Goal: Entertainment & Leisure: Browse casually

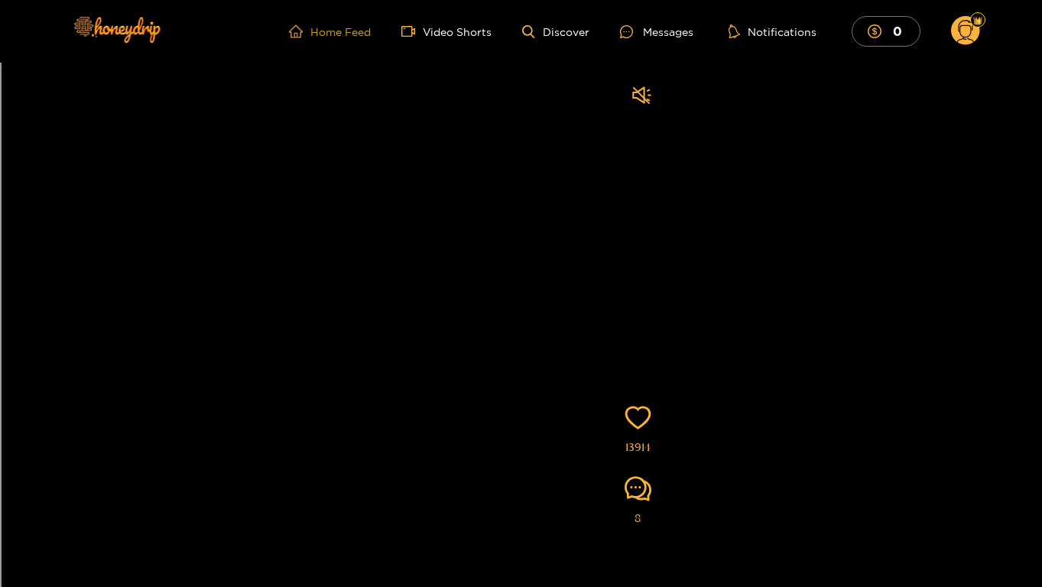
click at [358, 34] on link "Home Feed" at bounding box center [330, 31] width 82 height 14
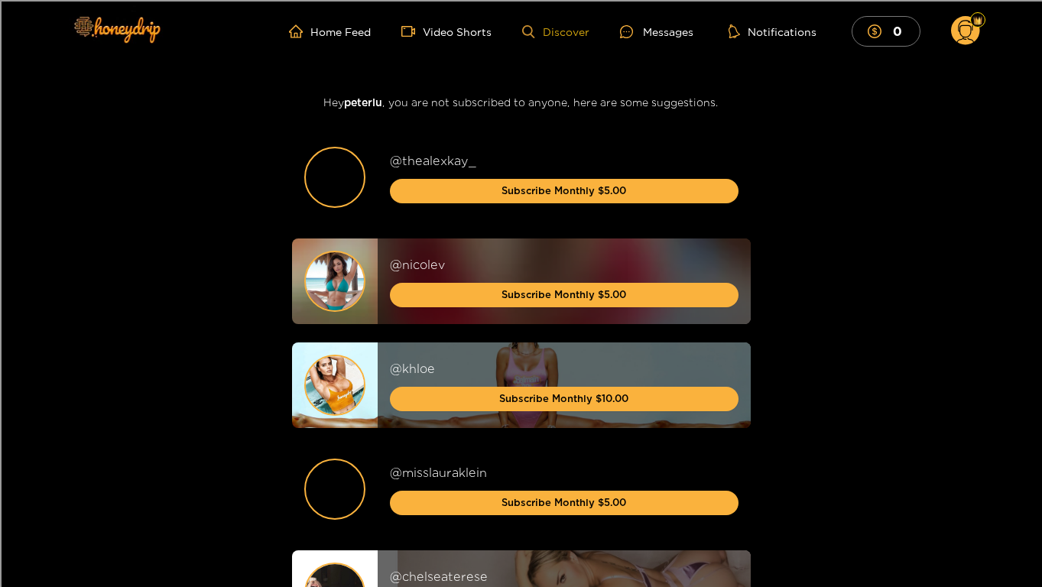
click at [556, 33] on link "Discover" at bounding box center [555, 31] width 66 height 13
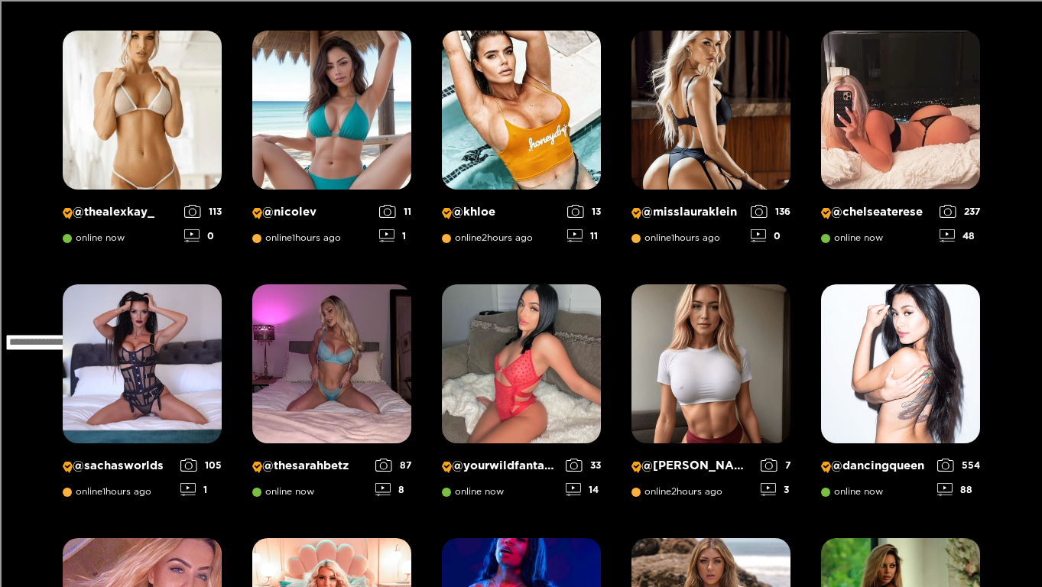
scroll to position [1244, 0]
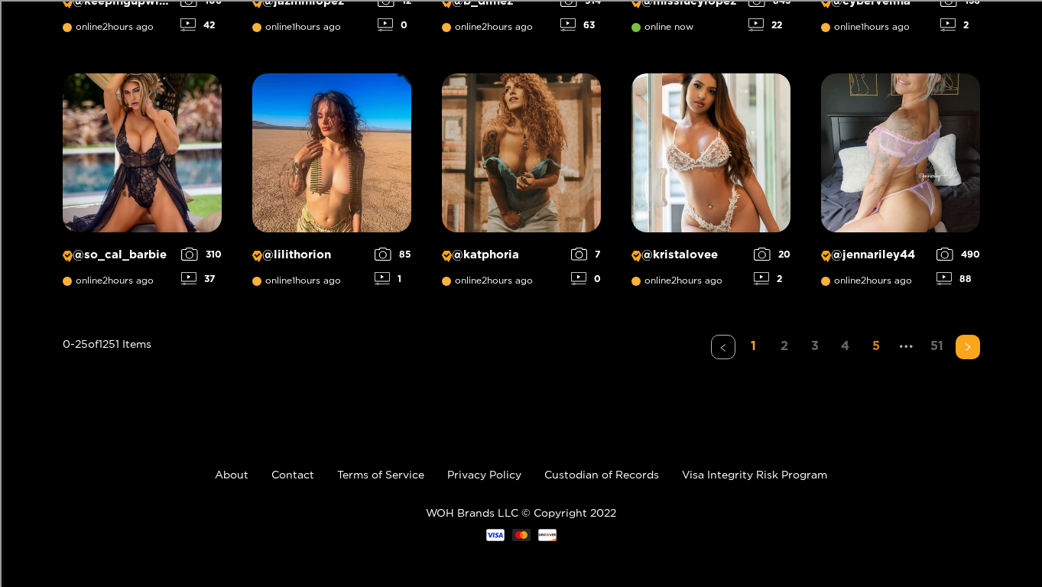
click at [870, 346] on link "5" at bounding box center [876, 346] width 24 height 22
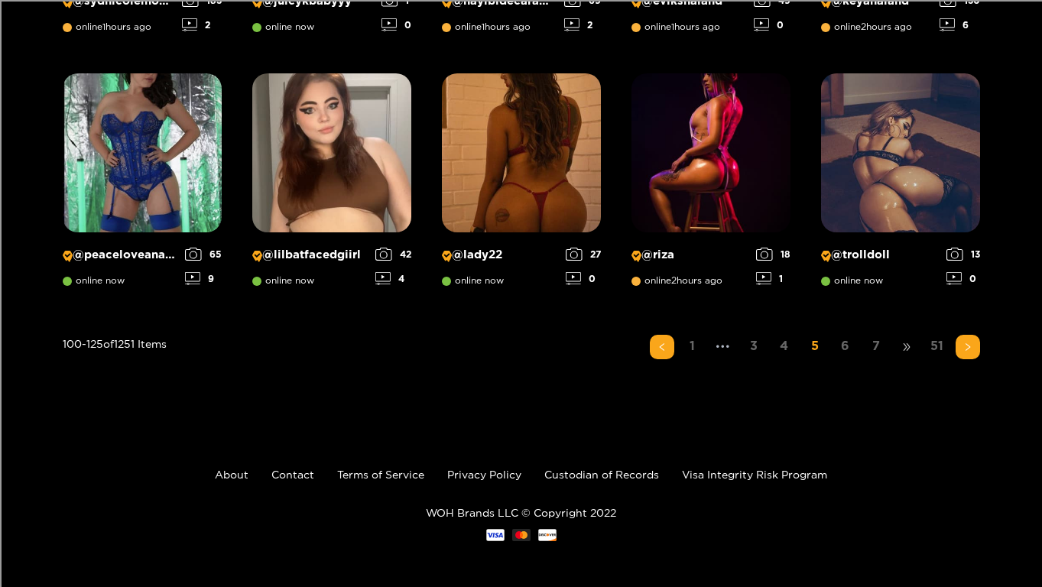
click at [902, 352] on span "•••" at bounding box center [906, 347] width 24 height 24
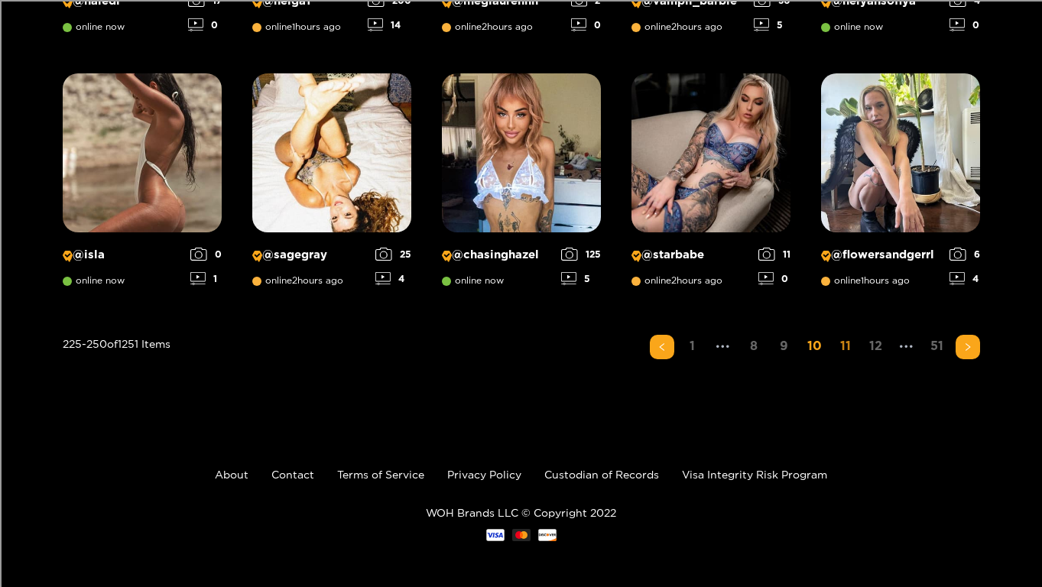
click at [841, 345] on link "11" at bounding box center [845, 346] width 24 height 22
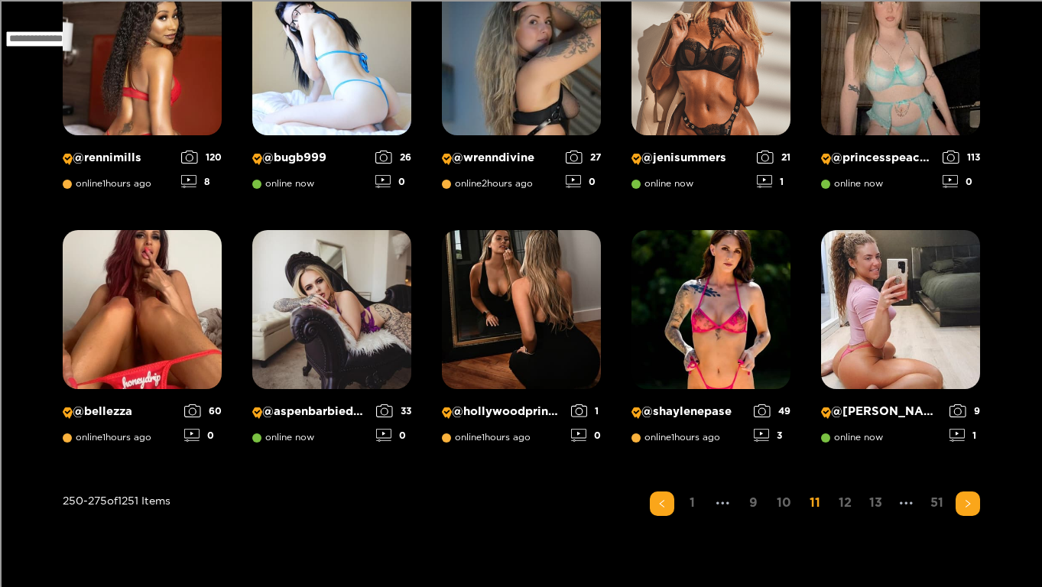
scroll to position [1088, 0]
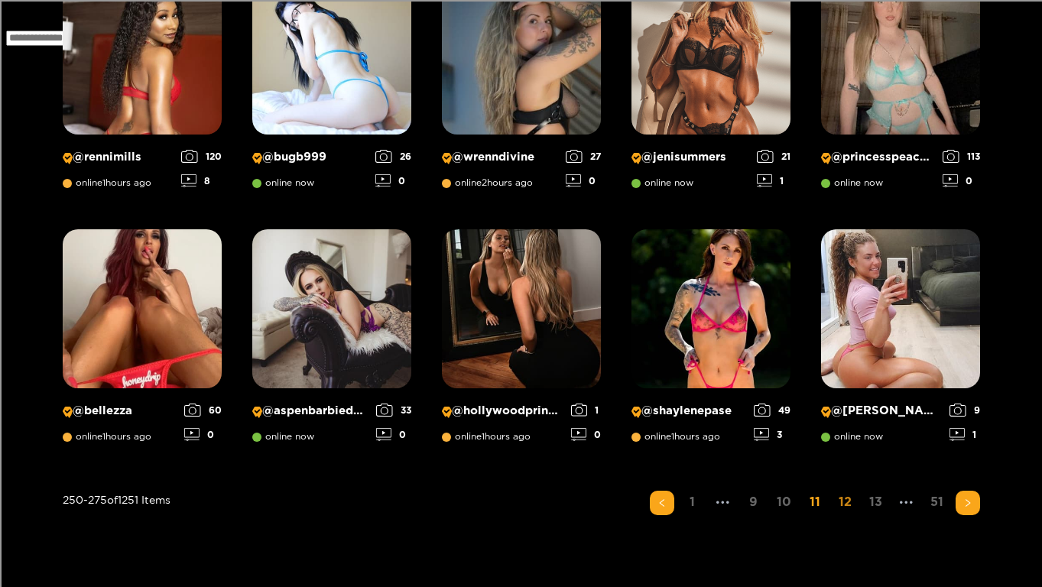
click at [836, 500] on link "12" at bounding box center [845, 502] width 24 height 22
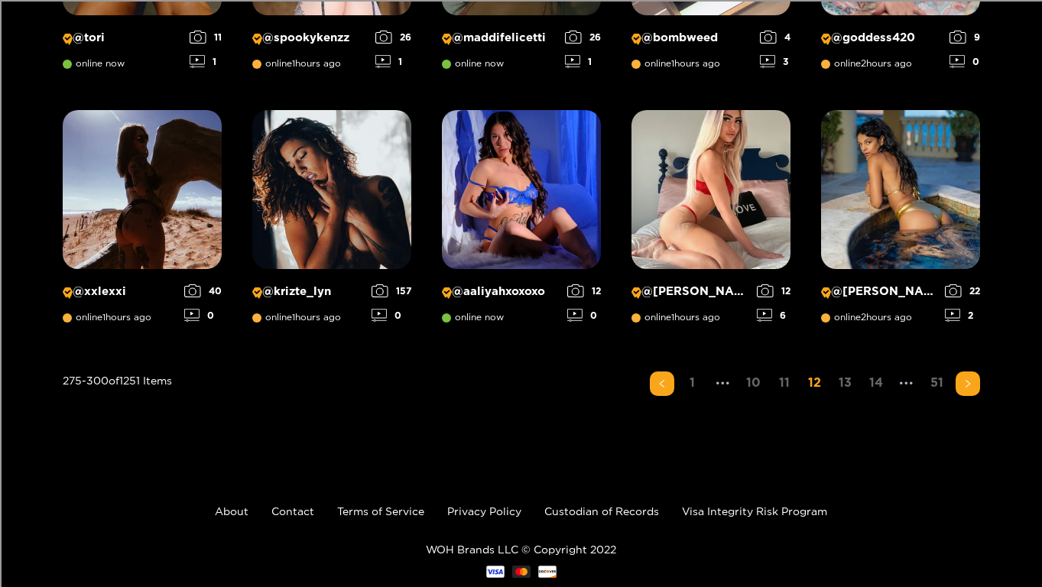
scroll to position [1217, 0]
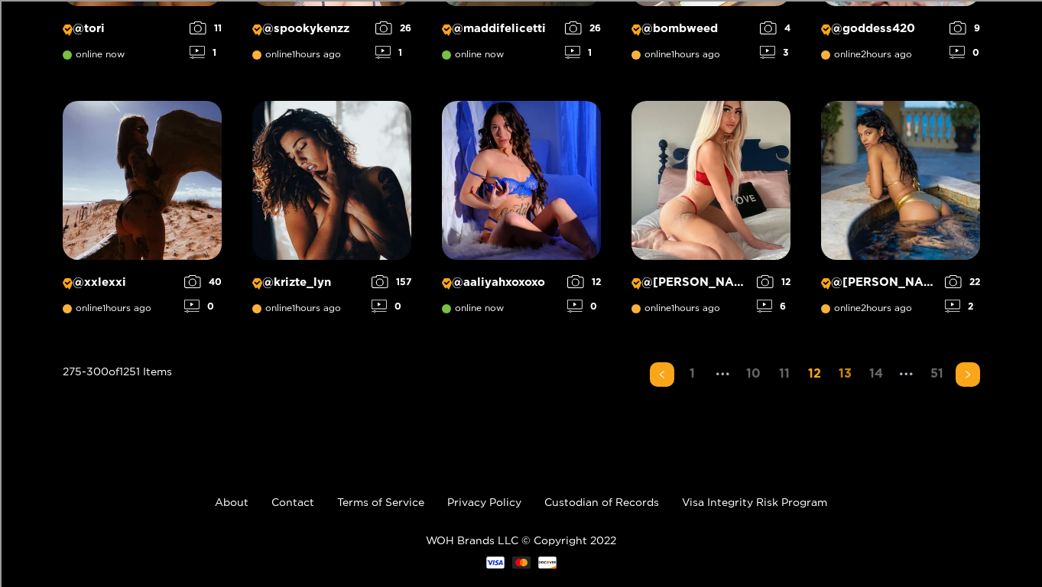
click at [841, 376] on link "13" at bounding box center [845, 373] width 24 height 22
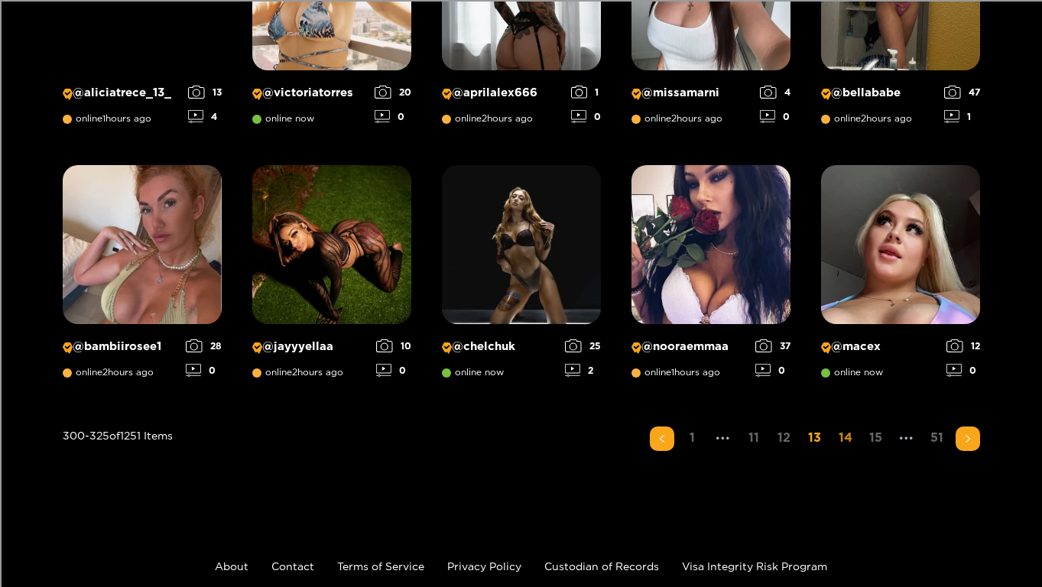
click at [855, 433] on link "14" at bounding box center [845, 437] width 24 height 22
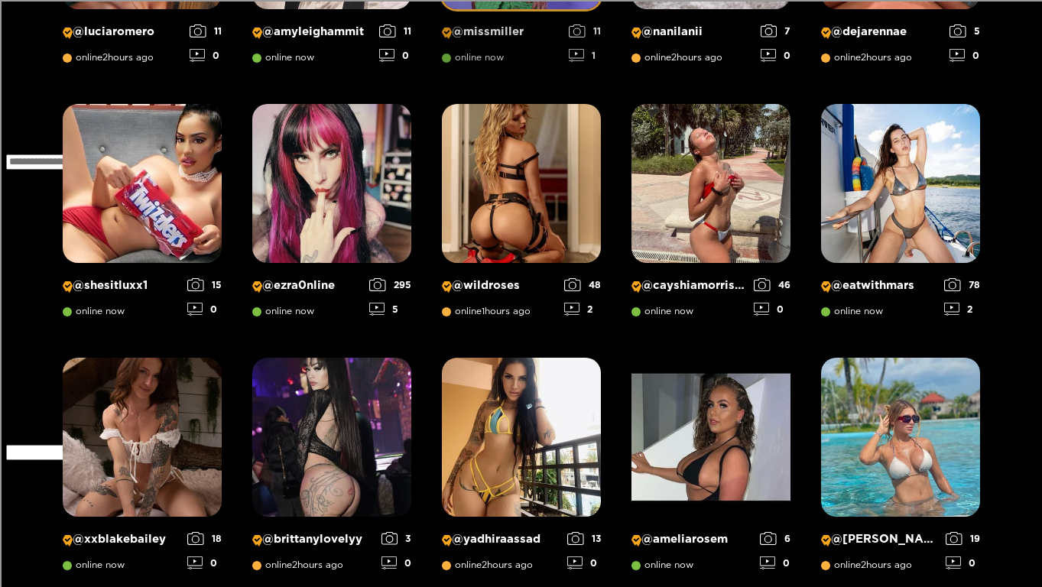
scroll to position [1244, 0]
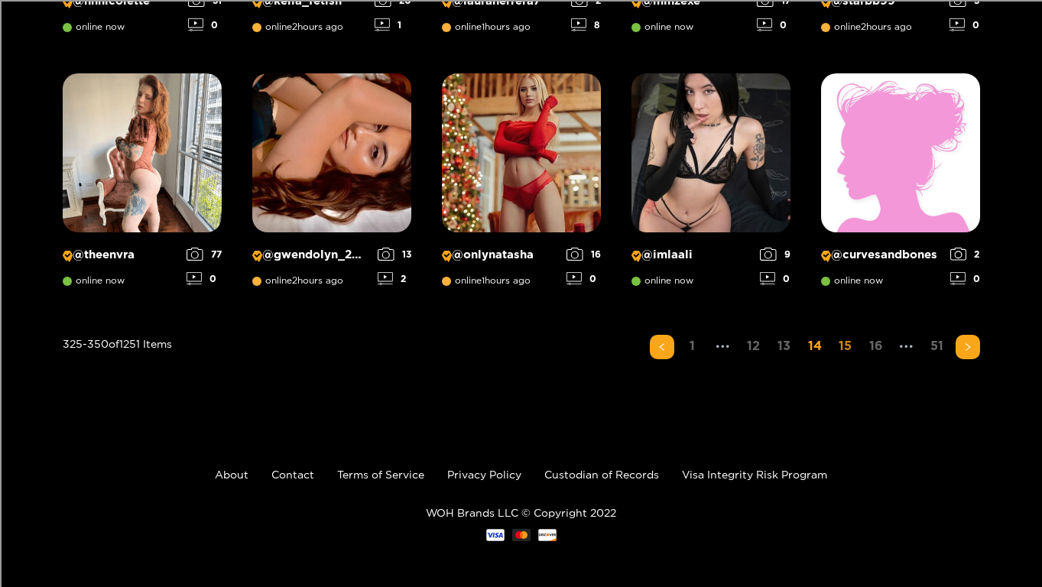
click at [847, 347] on link "15" at bounding box center [845, 346] width 24 height 22
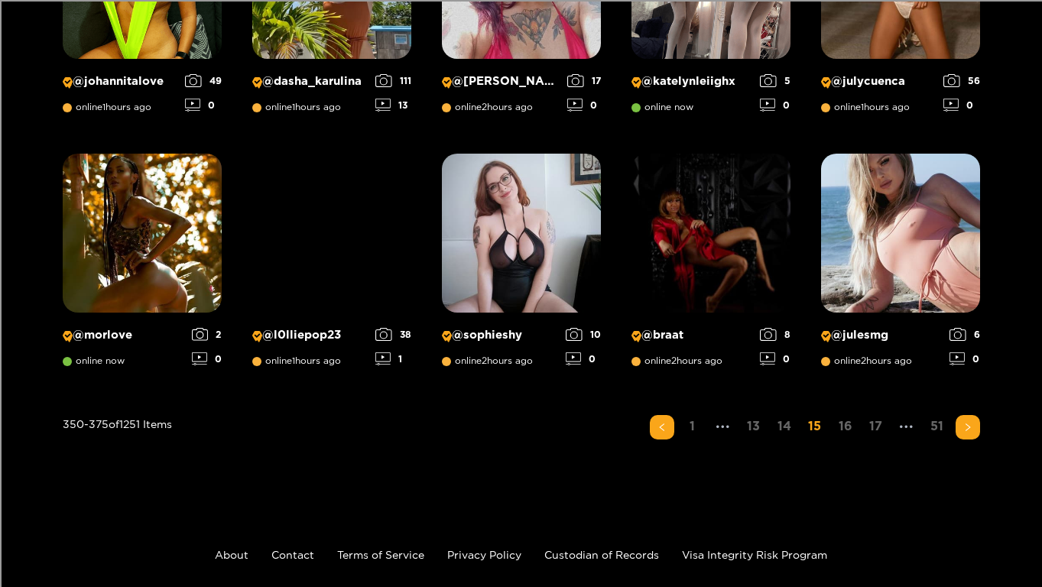
scroll to position [1171, 0]
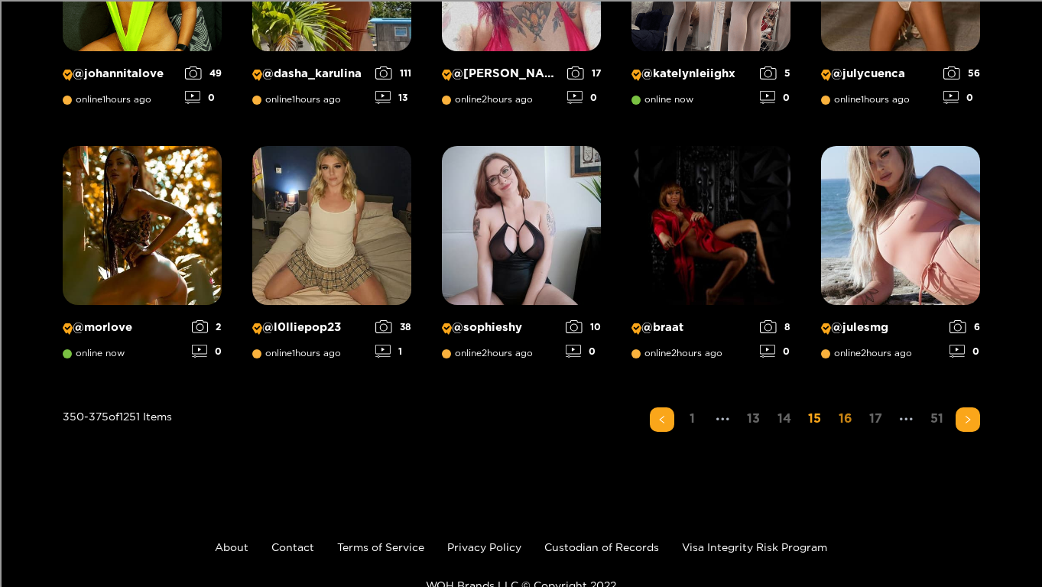
click at [854, 416] on link "16" at bounding box center [845, 418] width 24 height 22
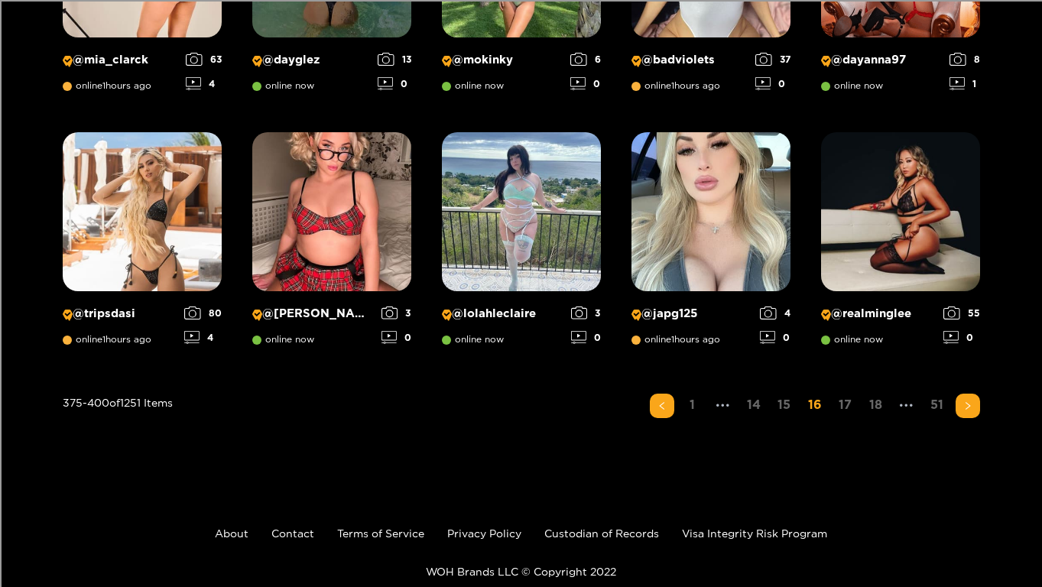
scroll to position [1186, 0]
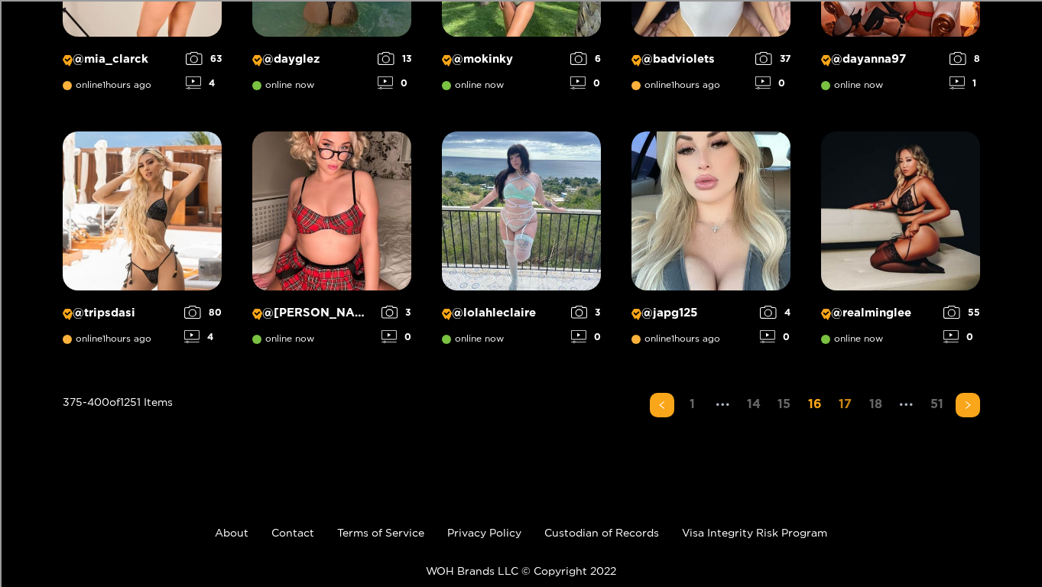
click at [846, 412] on link "17" at bounding box center [845, 404] width 24 height 22
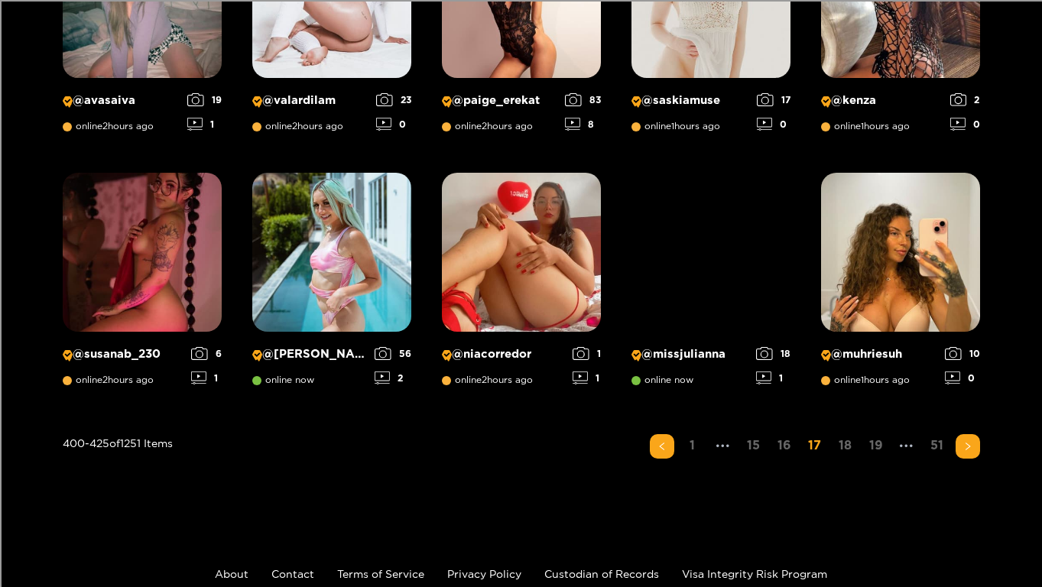
scroll to position [1145, 0]
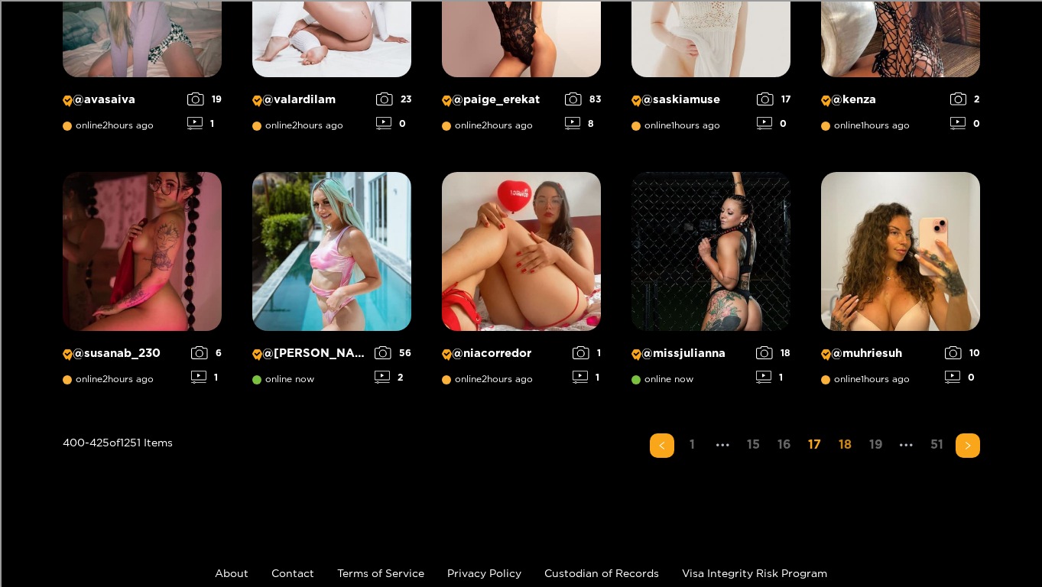
click at [851, 439] on link "18" at bounding box center [845, 444] width 24 height 22
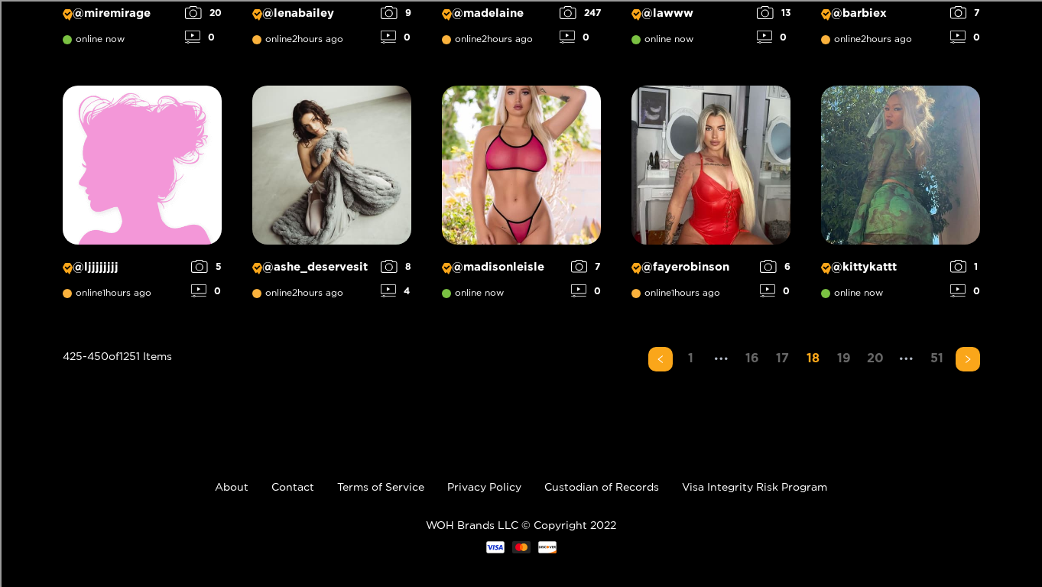
scroll to position [1244, 0]
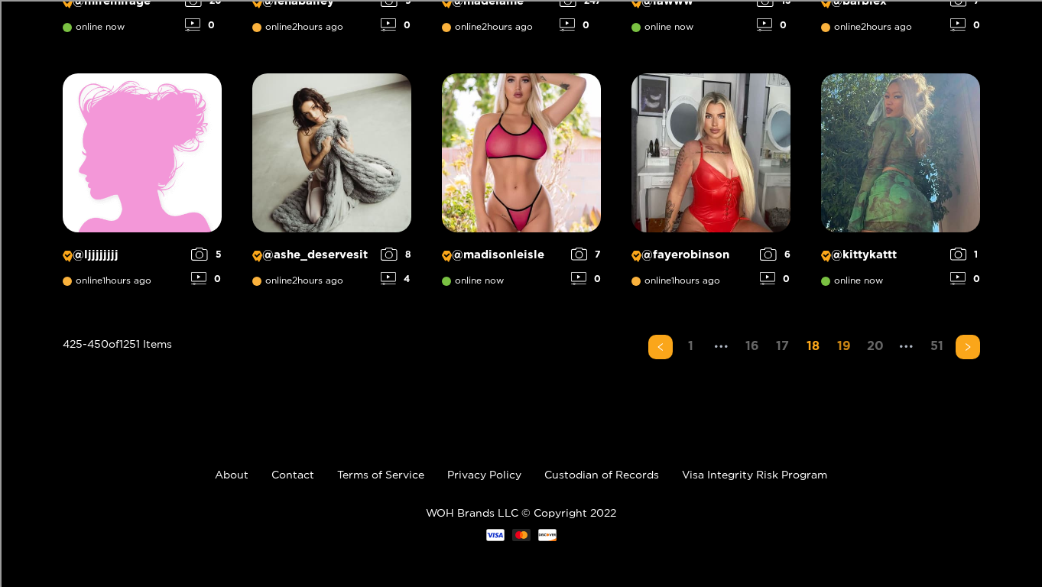
click at [853, 338] on link "19" at bounding box center [843, 346] width 24 height 22
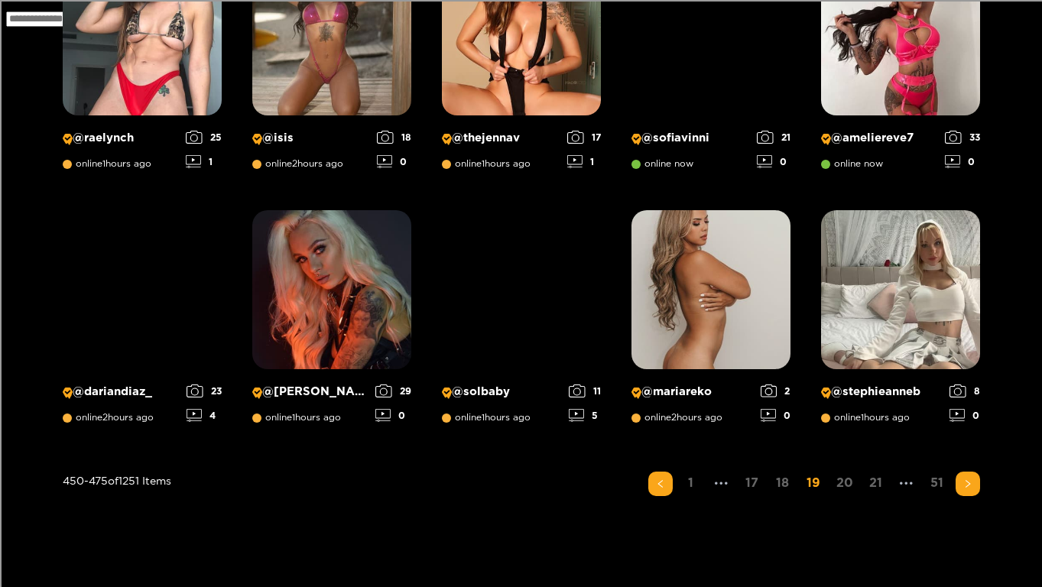
scroll to position [1132, 0]
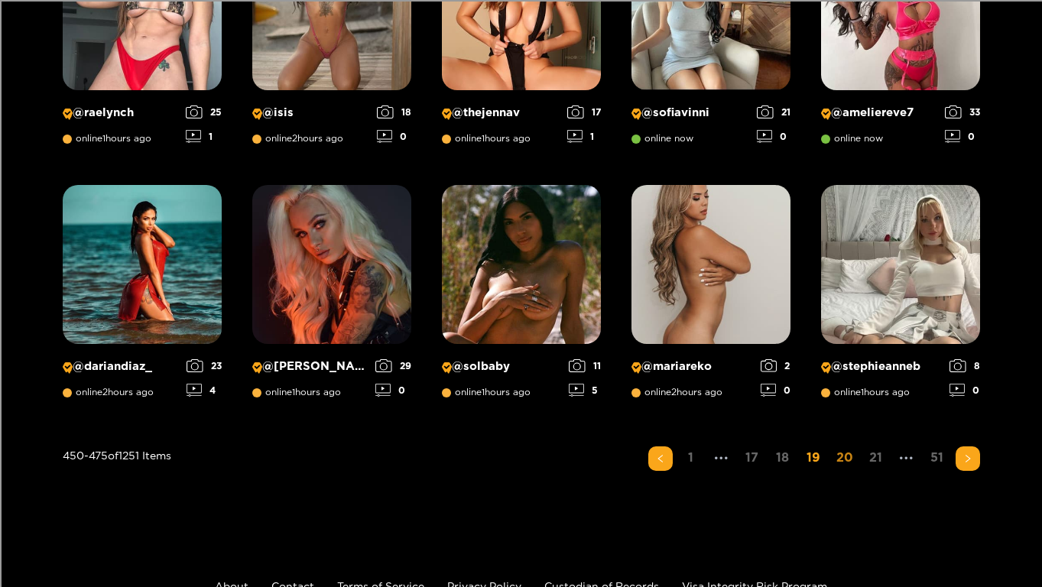
click at [841, 455] on link "20" at bounding box center [844, 457] width 26 height 22
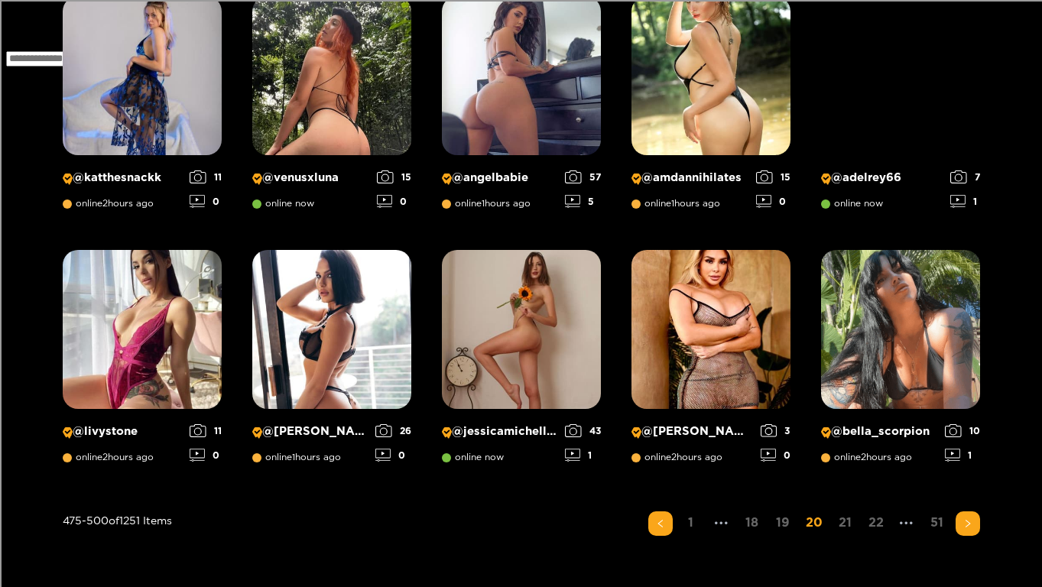
scroll to position [1071, 0]
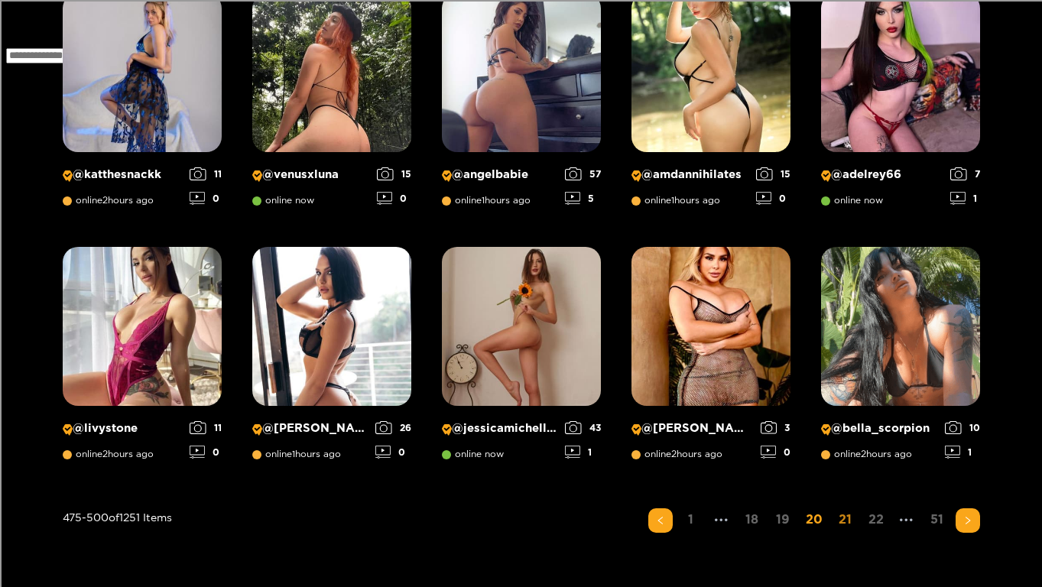
click at [844, 515] on link "21" at bounding box center [845, 519] width 24 height 22
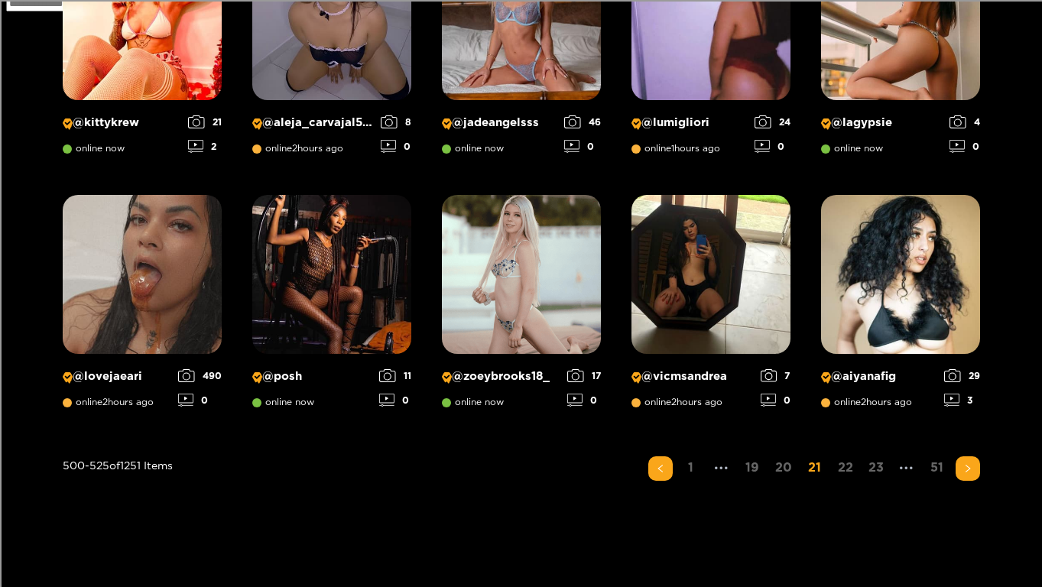
scroll to position [1127, 0]
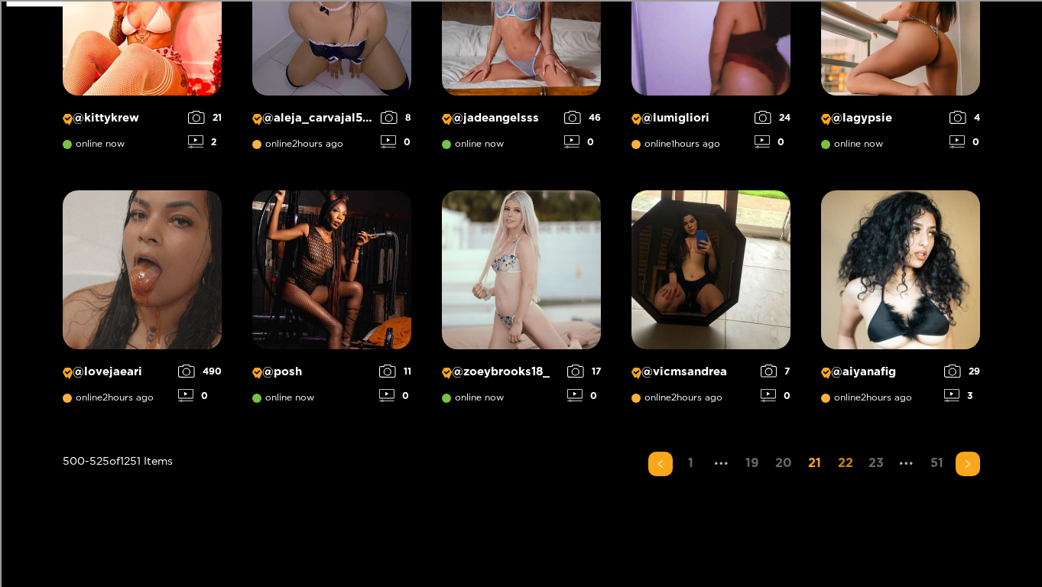
click at [849, 471] on link "22" at bounding box center [845, 463] width 24 height 22
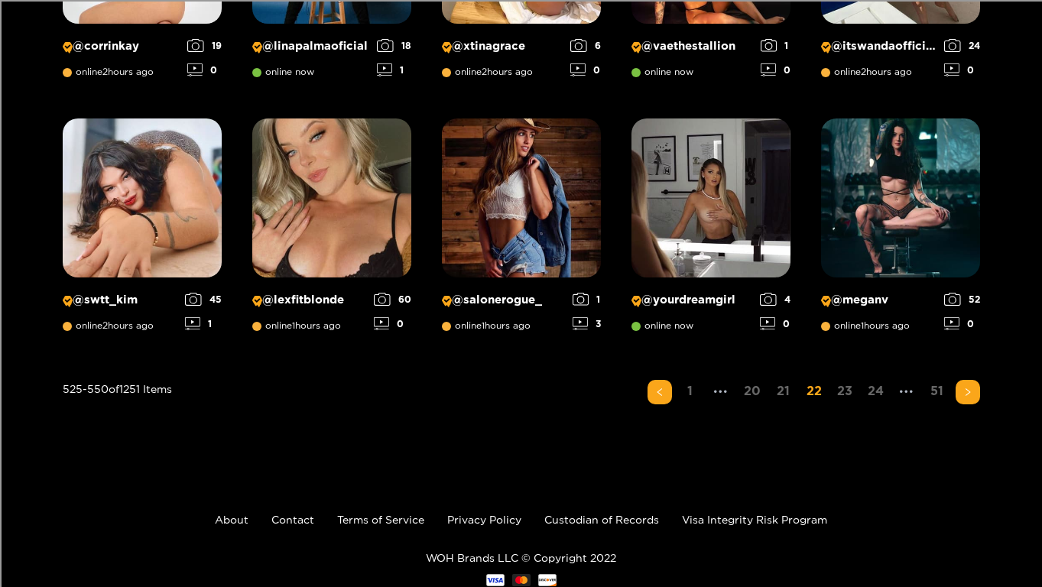
scroll to position [1244, 0]
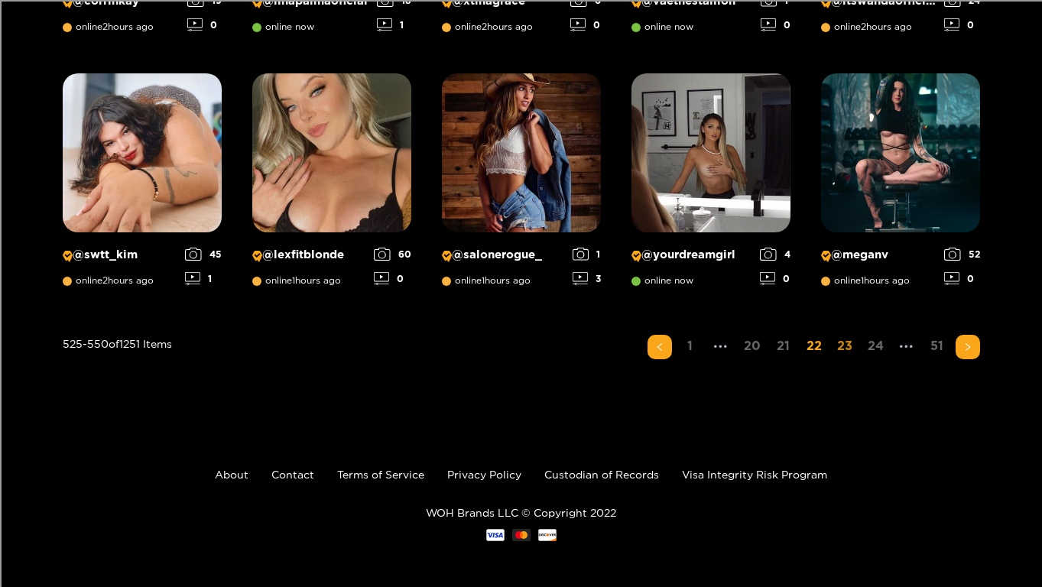
click at [848, 350] on link "23" at bounding box center [844, 346] width 24 height 22
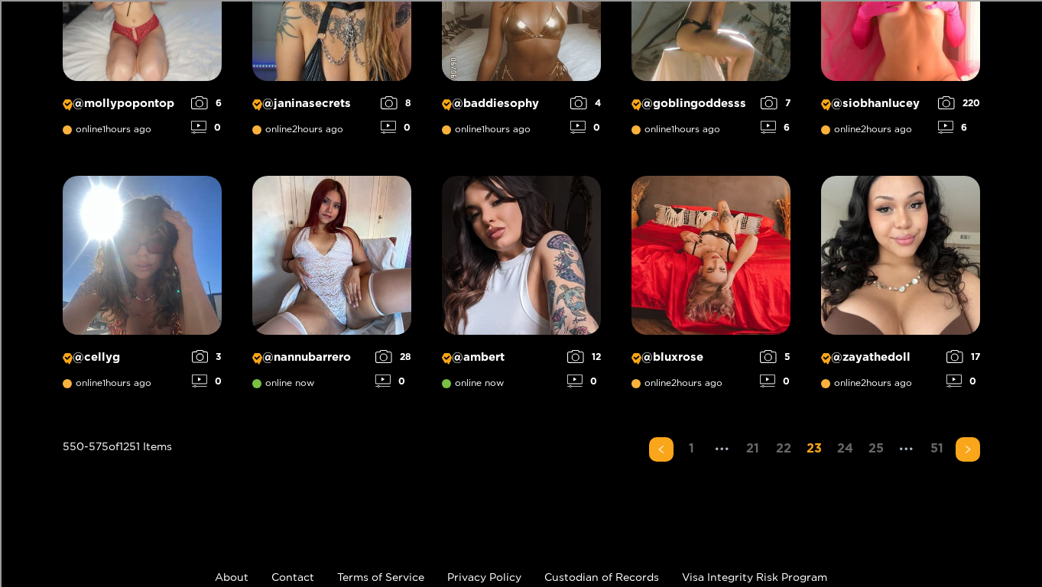
scroll to position [1145, 0]
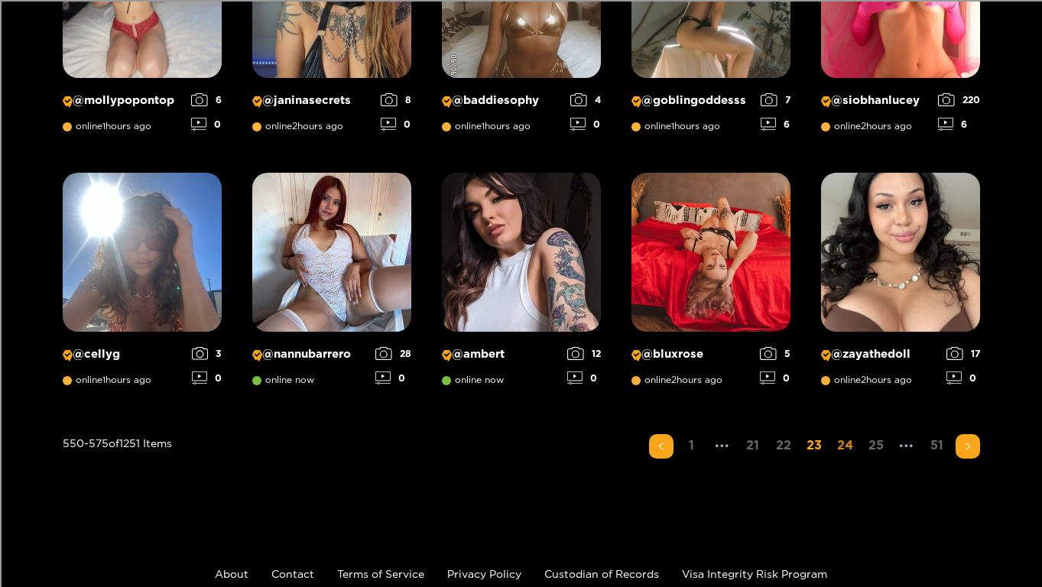
click at [851, 455] on link "24" at bounding box center [844, 445] width 25 height 22
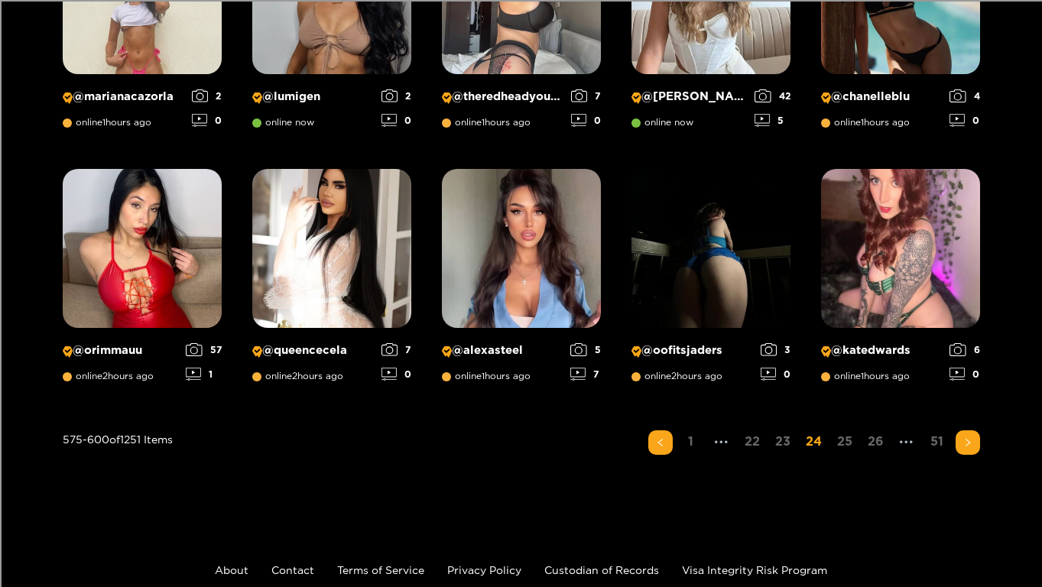
scroll to position [1151, 0]
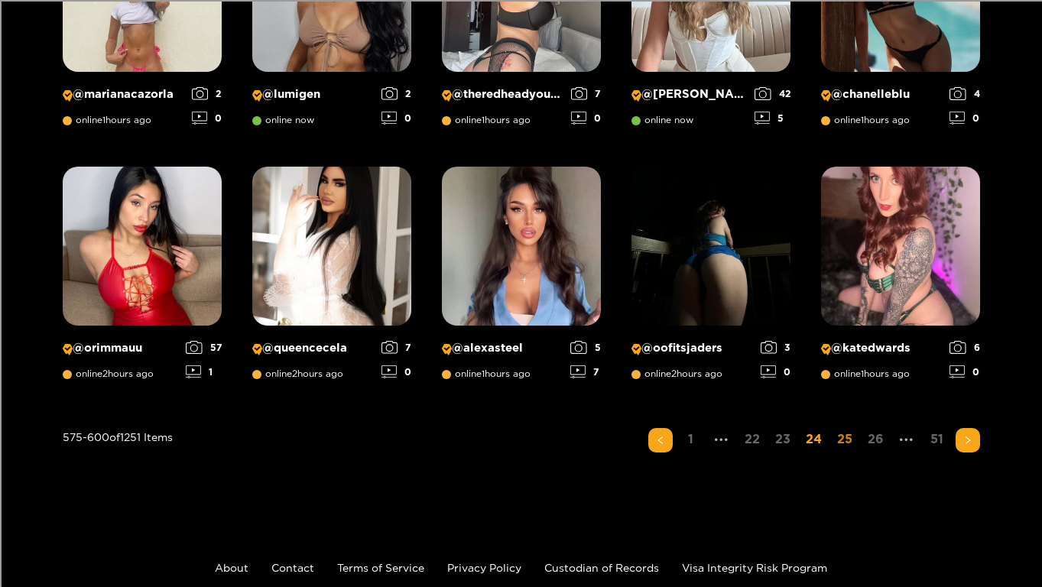
click at [851, 439] on link "25" at bounding box center [844, 439] width 24 height 22
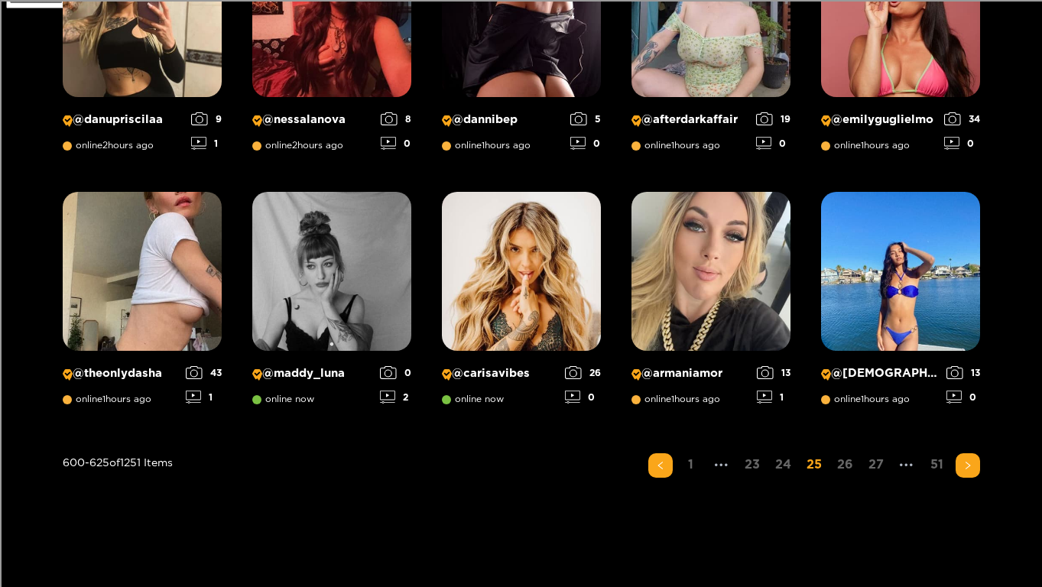
scroll to position [1136, 0]
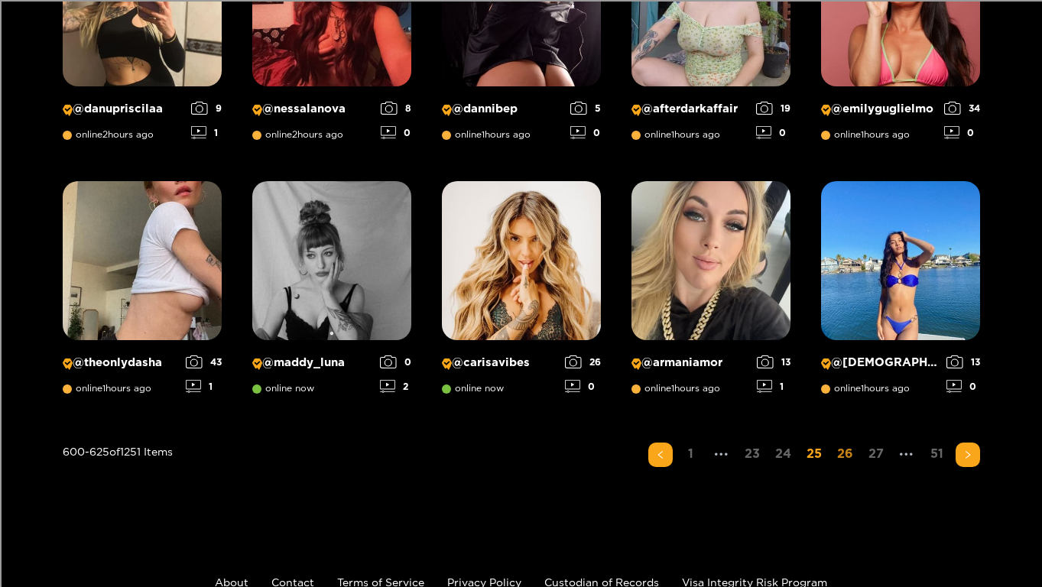
click at [853, 450] on link "26" at bounding box center [844, 453] width 25 height 22
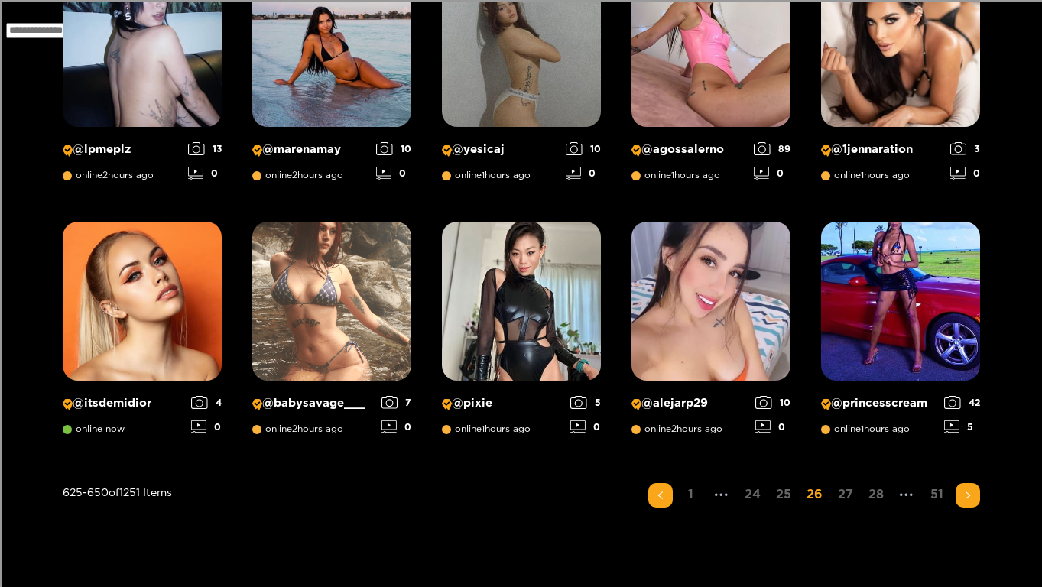
scroll to position [1099, 0]
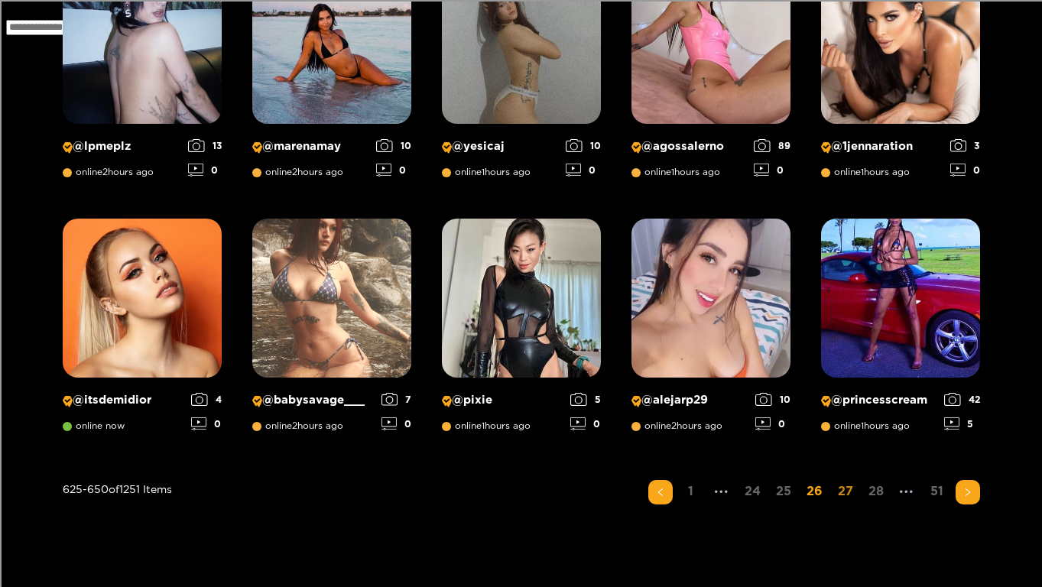
click at [850, 481] on link "27" at bounding box center [845, 491] width 24 height 22
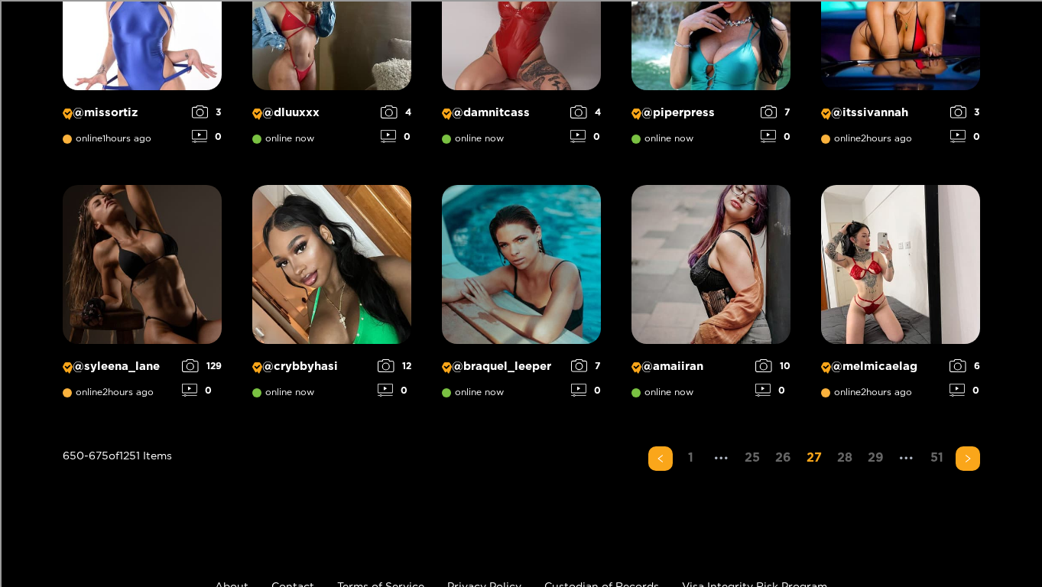
scroll to position [1134, 0]
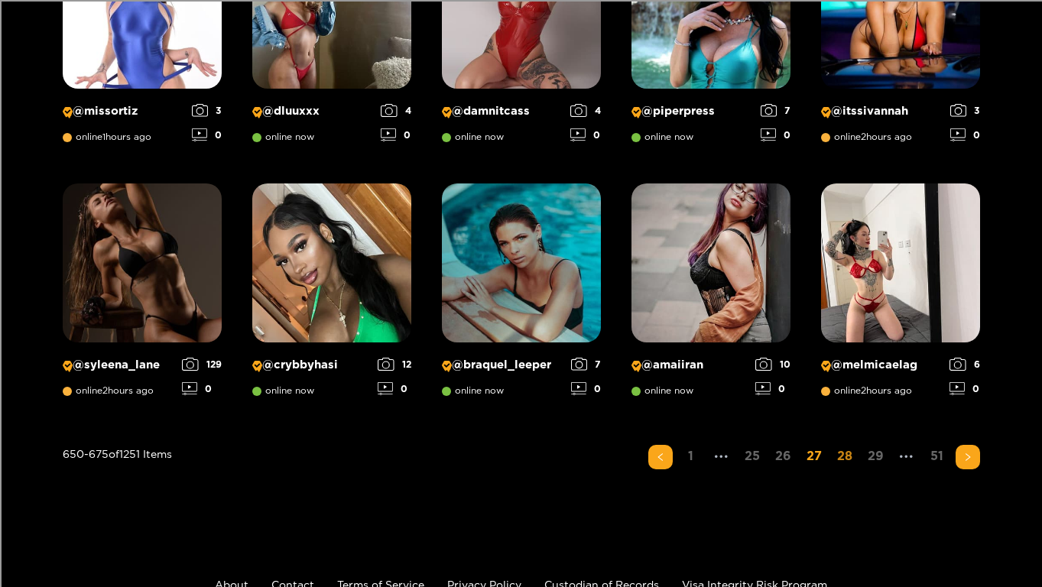
click at [854, 456] on link "28" at bounding box center [844, 456] width 24 height 22
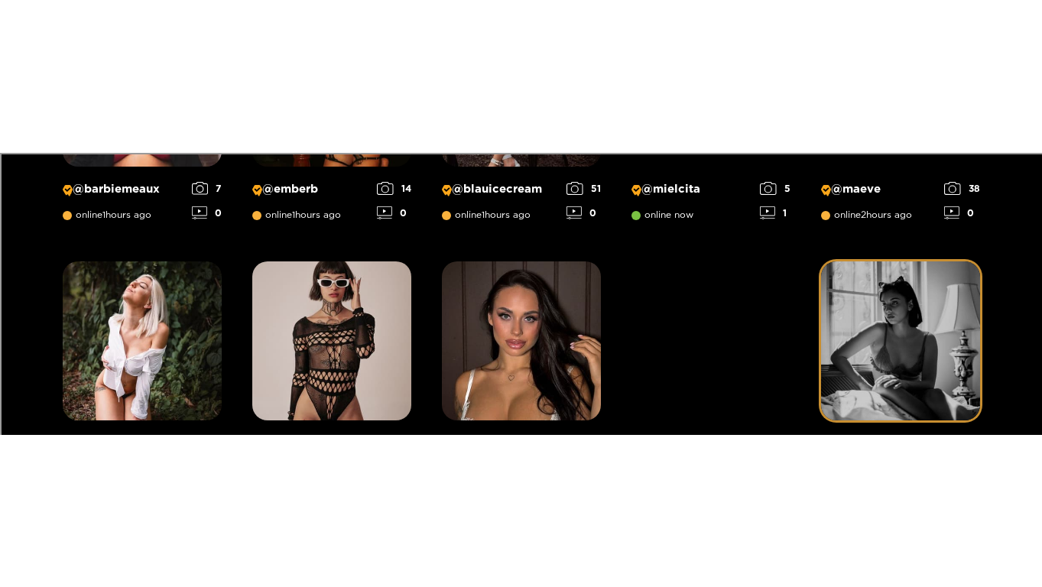
scroll to position [1229, 0]
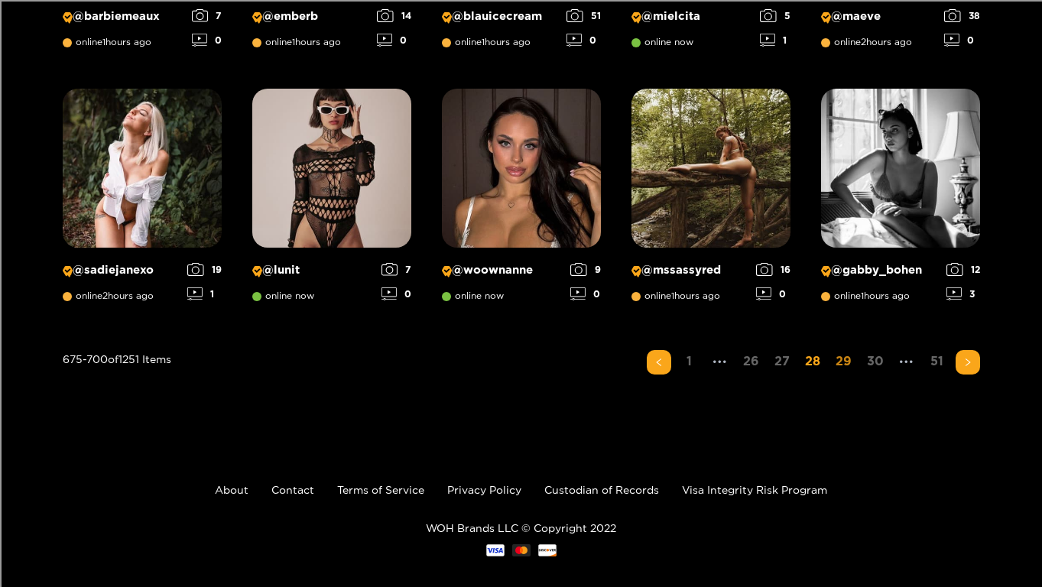
click at [848, 370] on link "29" at bounding box center [843, 361] width 25 height 22
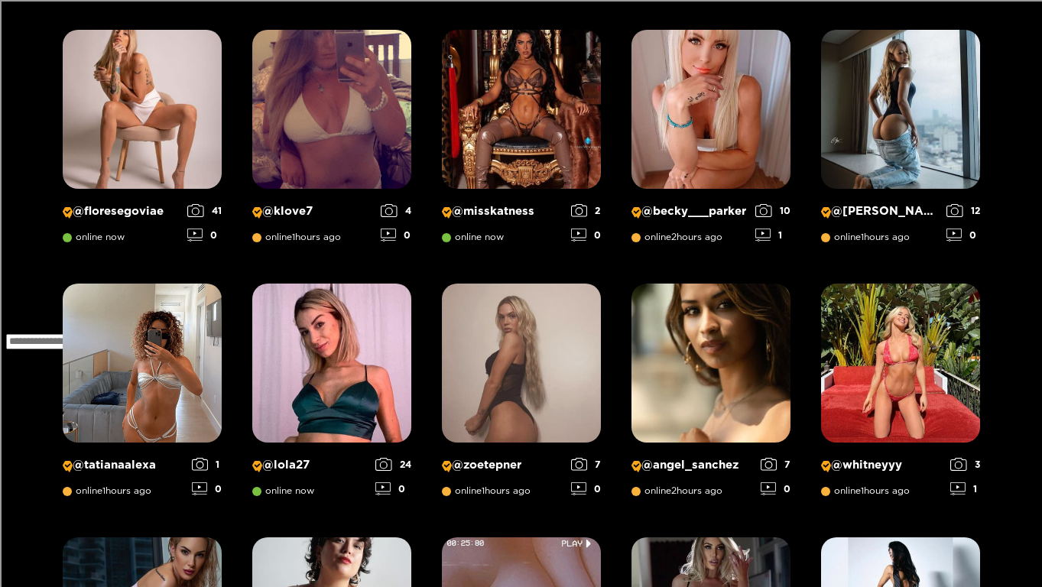
scroll to position [267, 0]
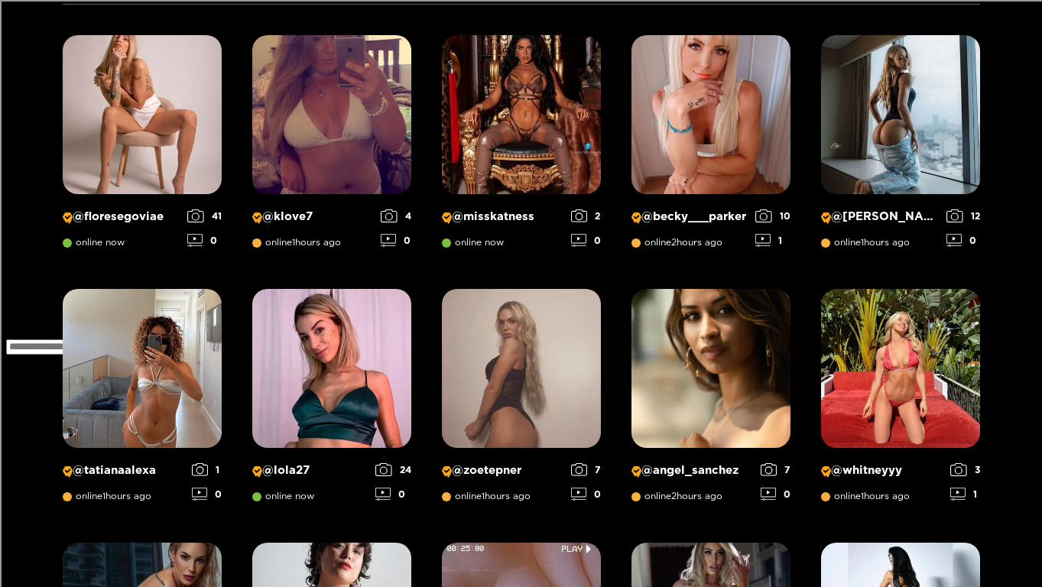
click at [848, 370] on img at bounding box center [900, 368] width 159 height 159
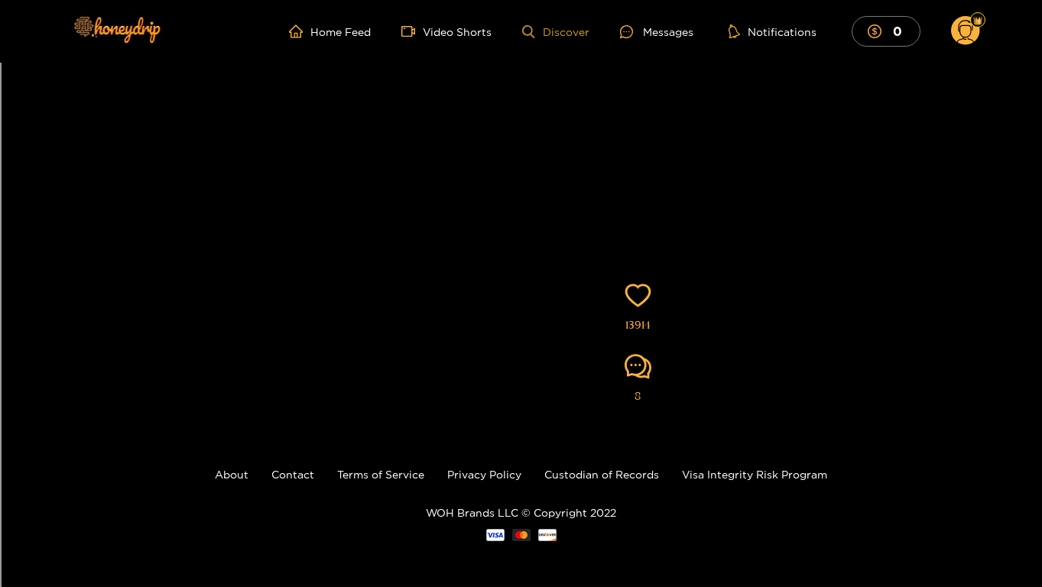
click at [540, 28] on link "Discover" at bounding box center [555, 31] width 66 height 13
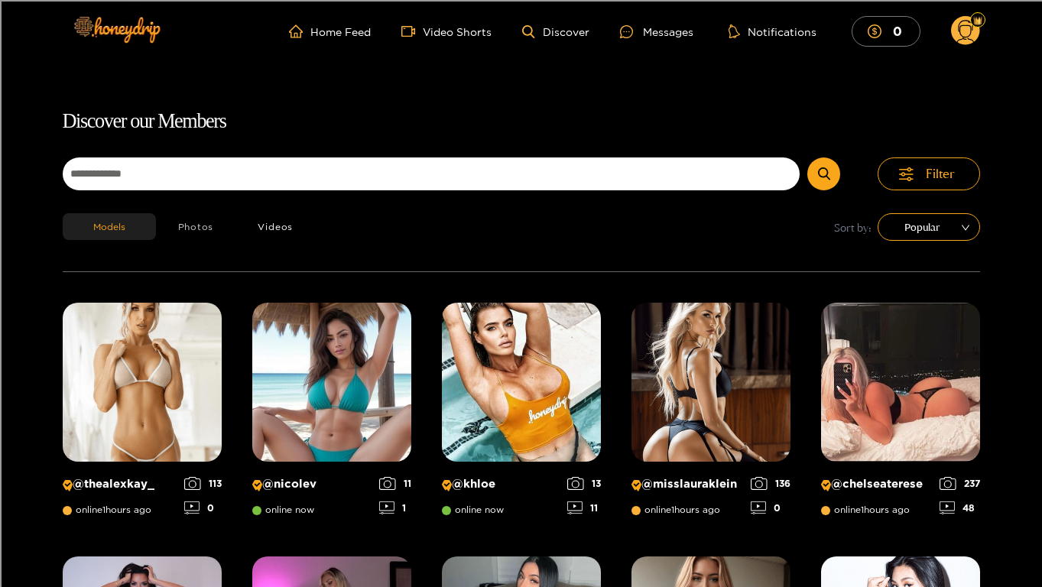
click at [215, 228] on button "Photos" at bounding box center [196, 226] width 80 height 27
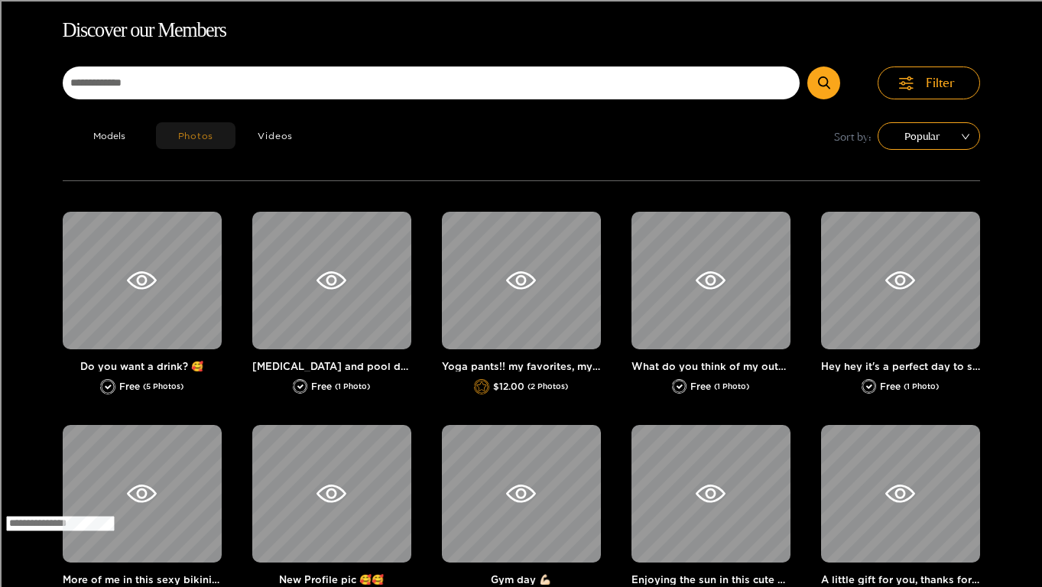
scroll to position [98, 0]
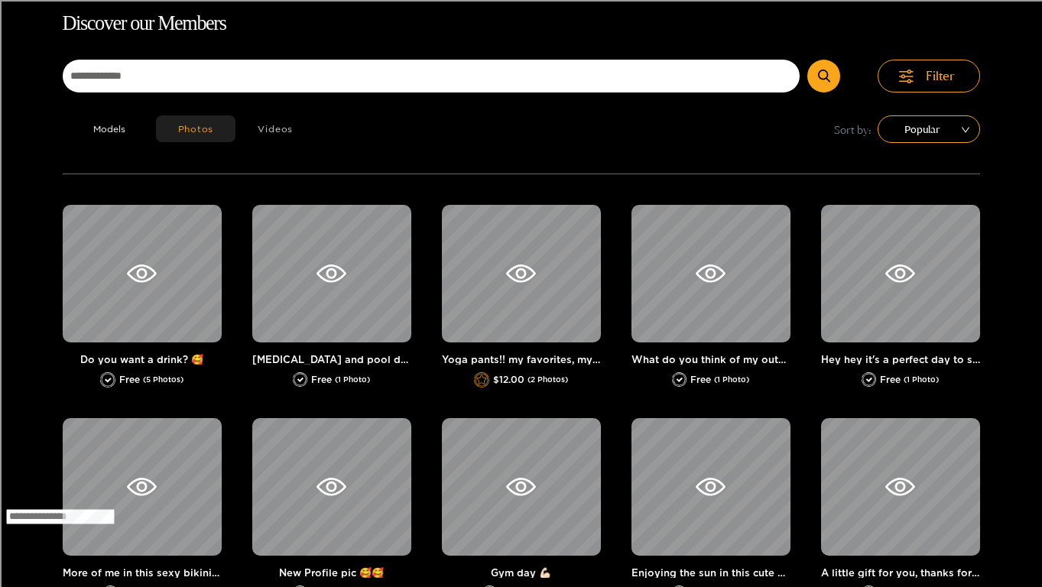
click at [254, 127] on button "Videos" at bounding box center [274, 128] width 79 height 27
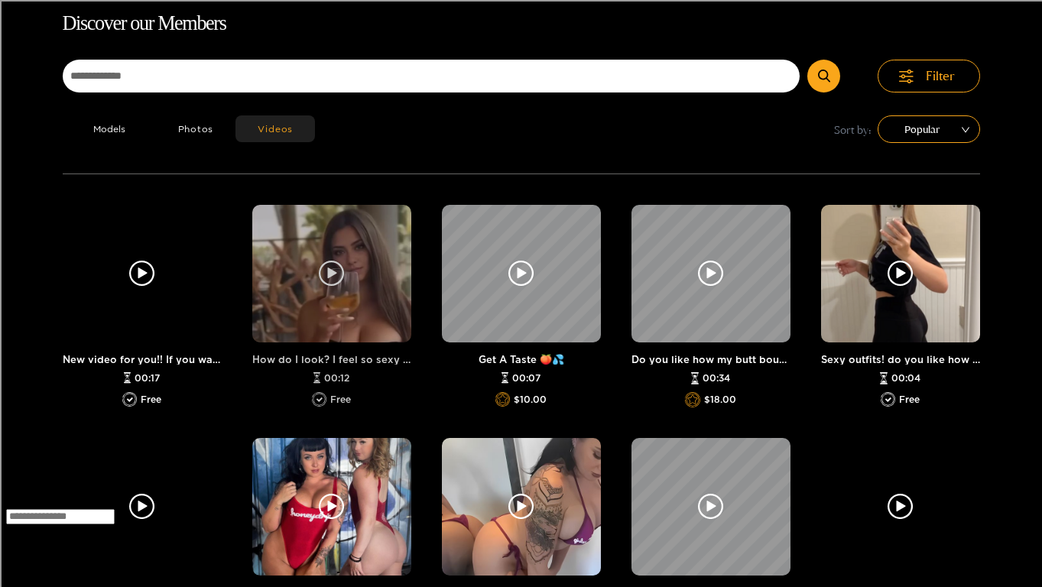
click at [327, 270] on icon at bounding box center [331, 272] width 9 height 11
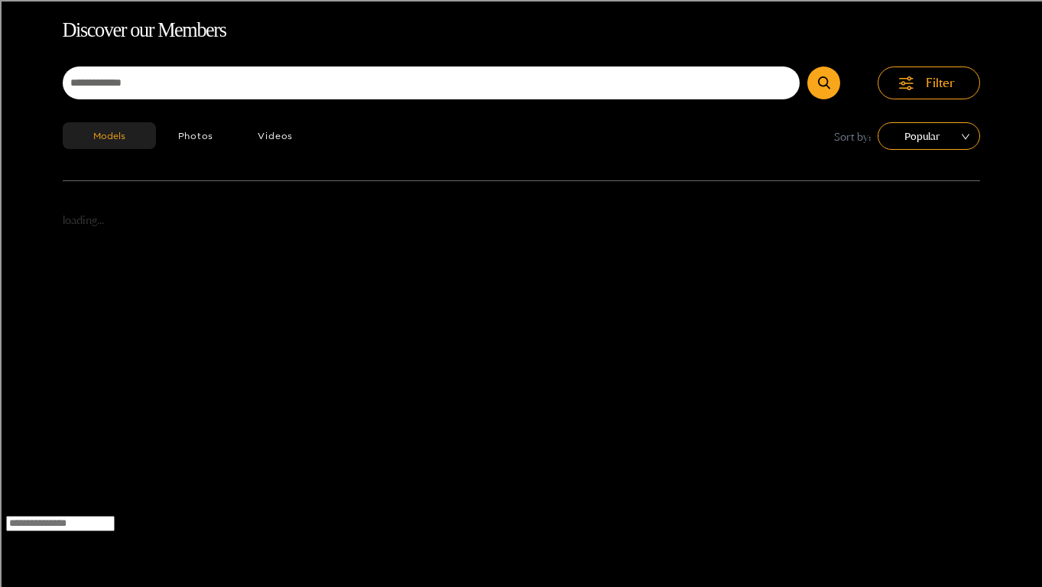
scroll to position [98, 0]
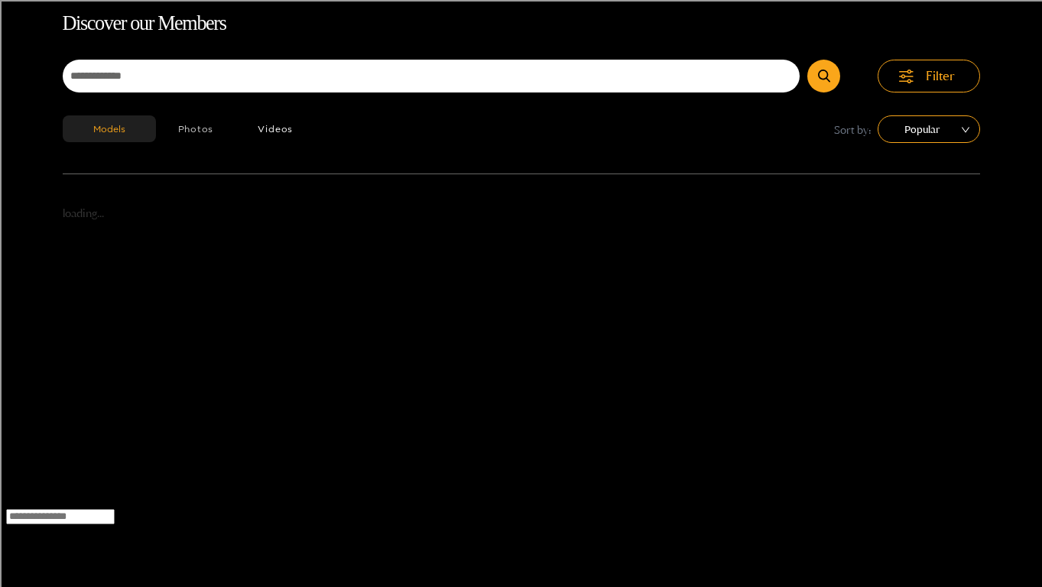
click at [217, 125] on button "Photos" at bounding box center [196, 128] width 80 height 27
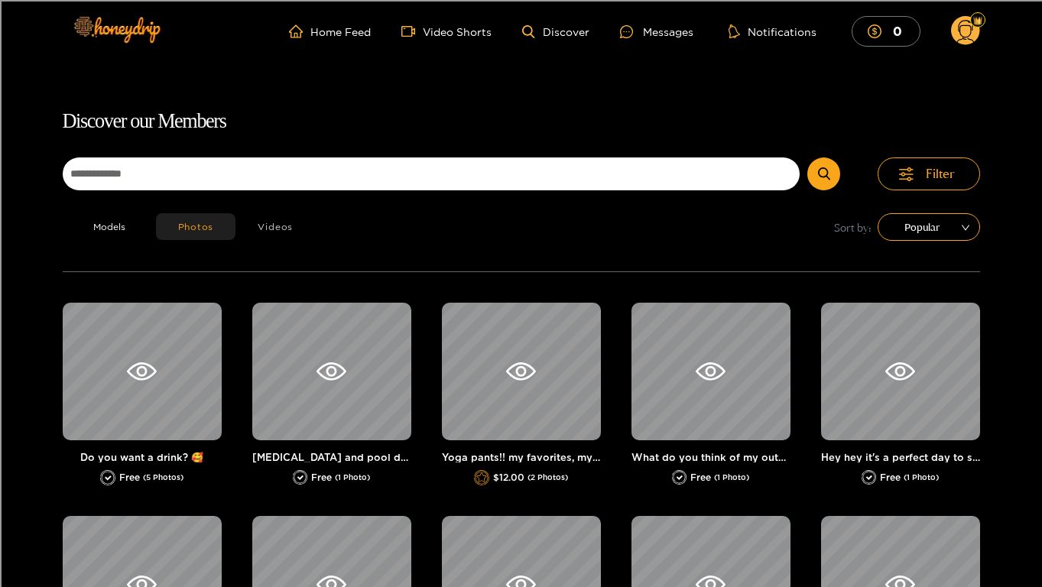
click at [279, 229] on button "Videos" at bounding box center [274, 226] width 79 height 27
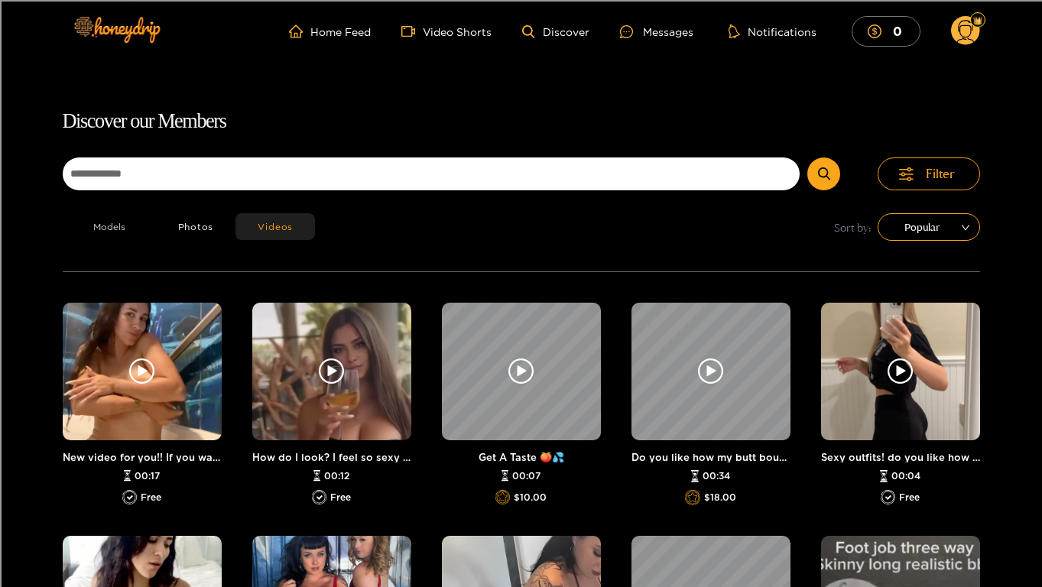
click at [119, 219] on button "Models" at bounding box center [109, 226] width 93 height 27
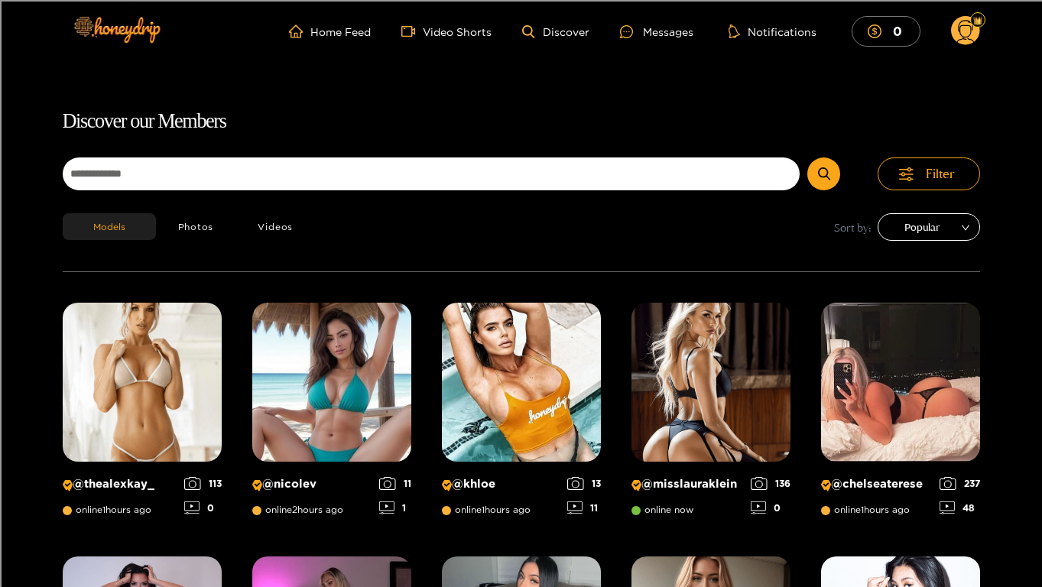
click at [911, 231] on span "Popular" at bounding box center [928, 226] width 79 height 23
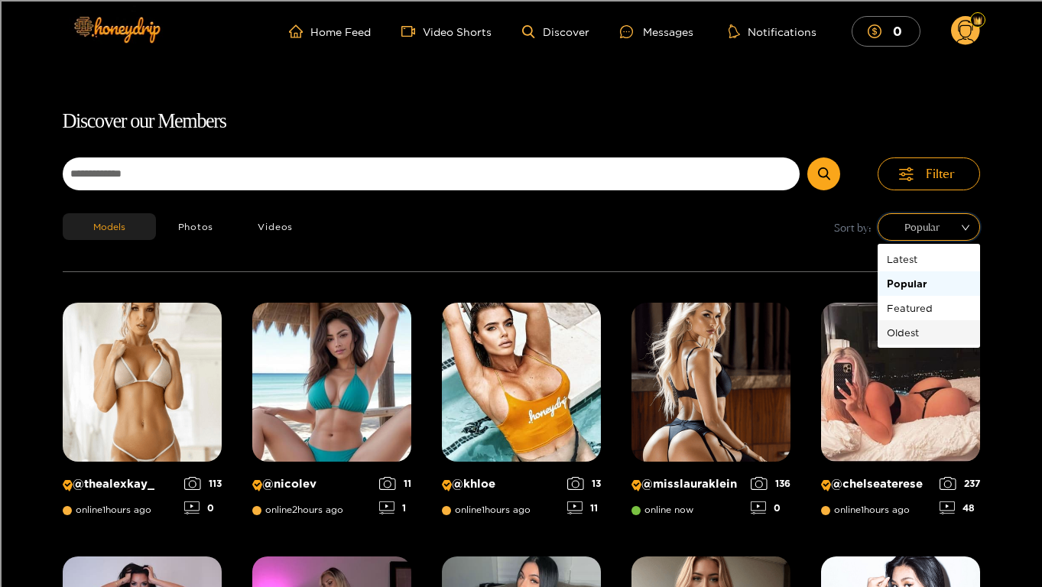
click at [892, 335] on div "Oldest" at bounding box center [928, 332] width 84 height 17
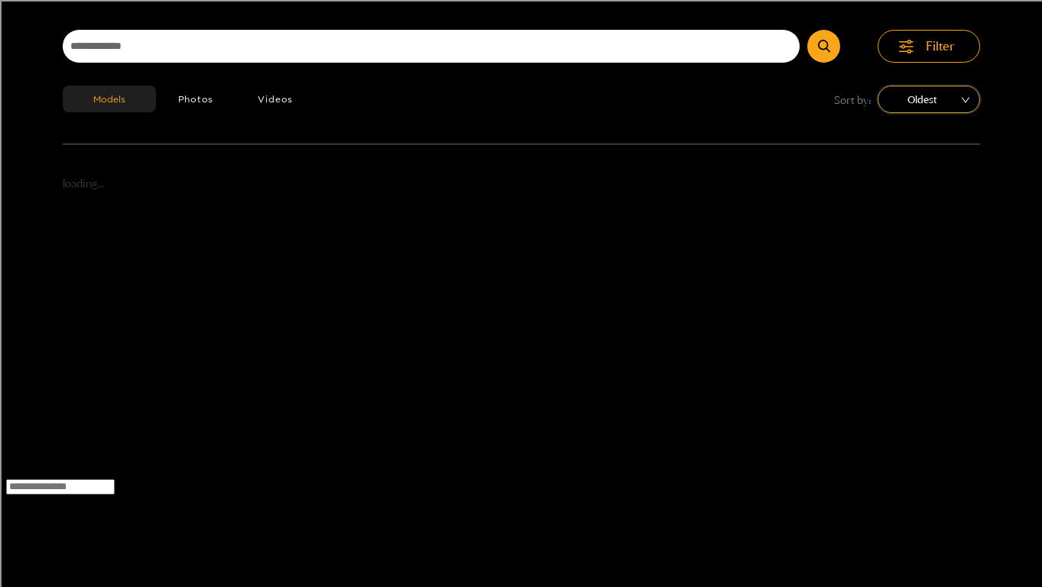
scroll to position [98, 0]
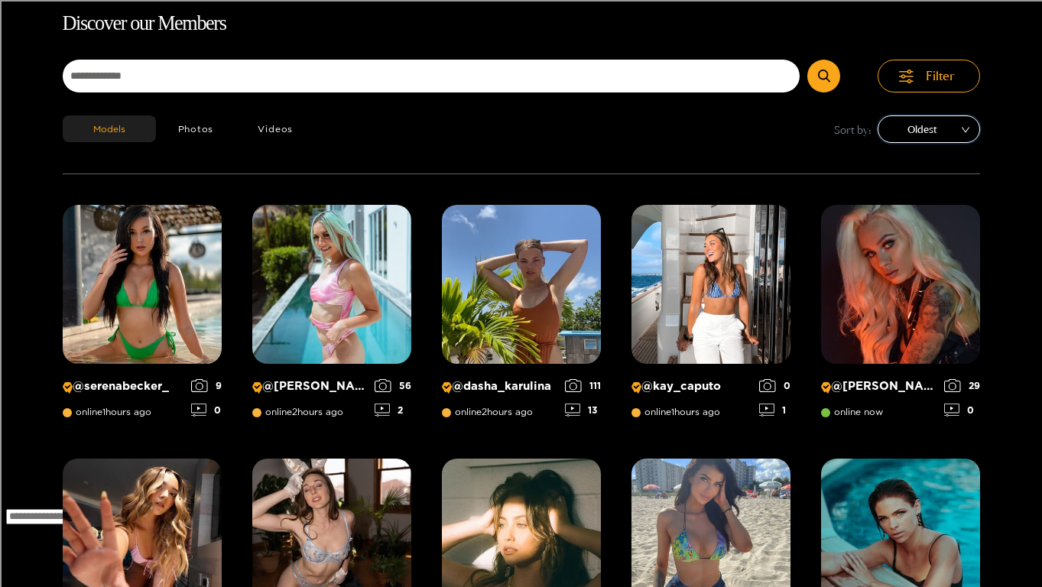
click at [964, 123] on span "Oldest" at bounding box center [928, 129] width 79 height 23
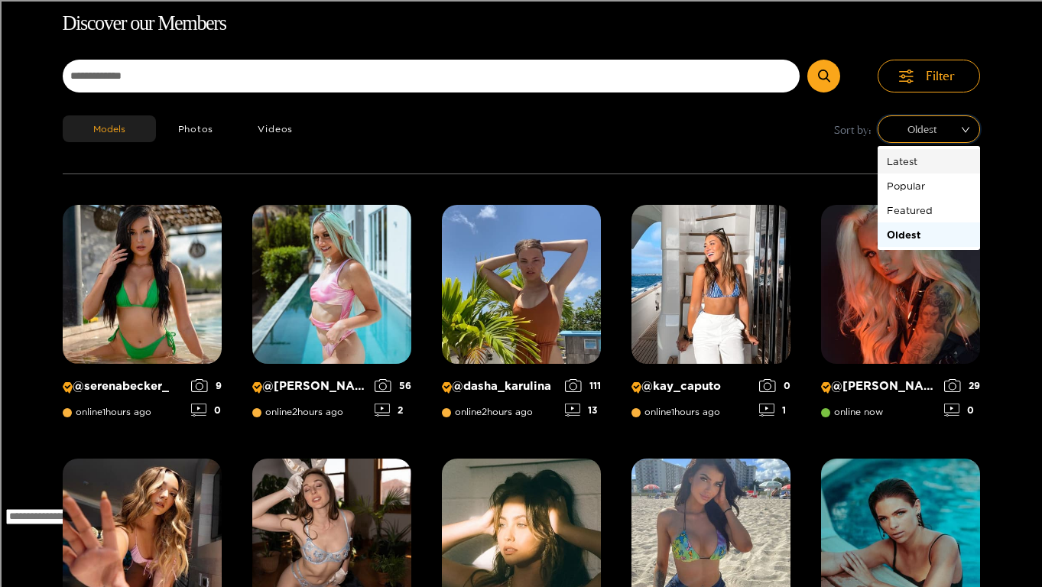
click at [606, 151] on div "Models Photos Videos Sort by: Oldest" at bounding box center [521, 144] width 917 height 58
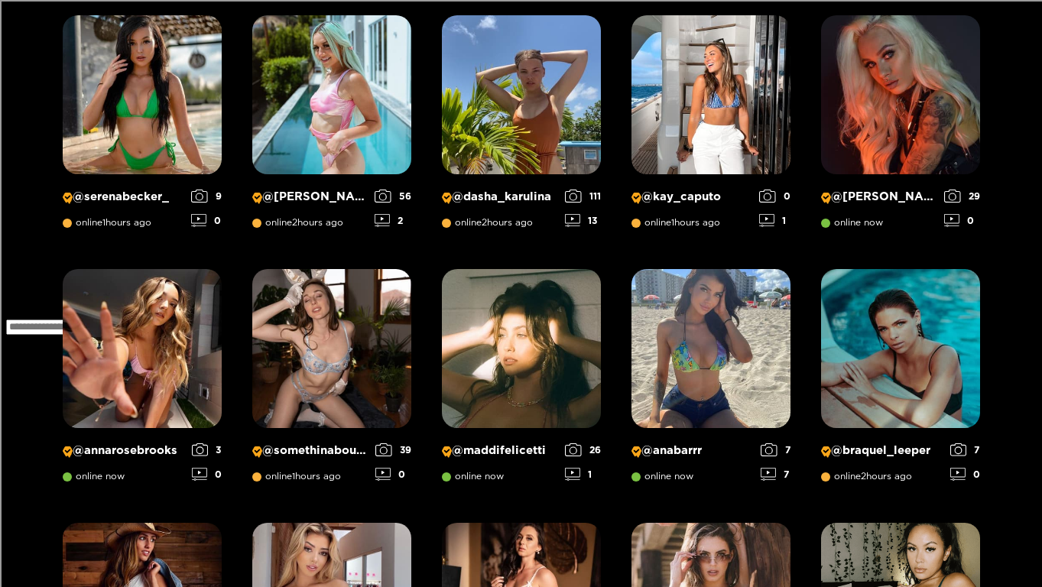
scroll to position [0, 0]
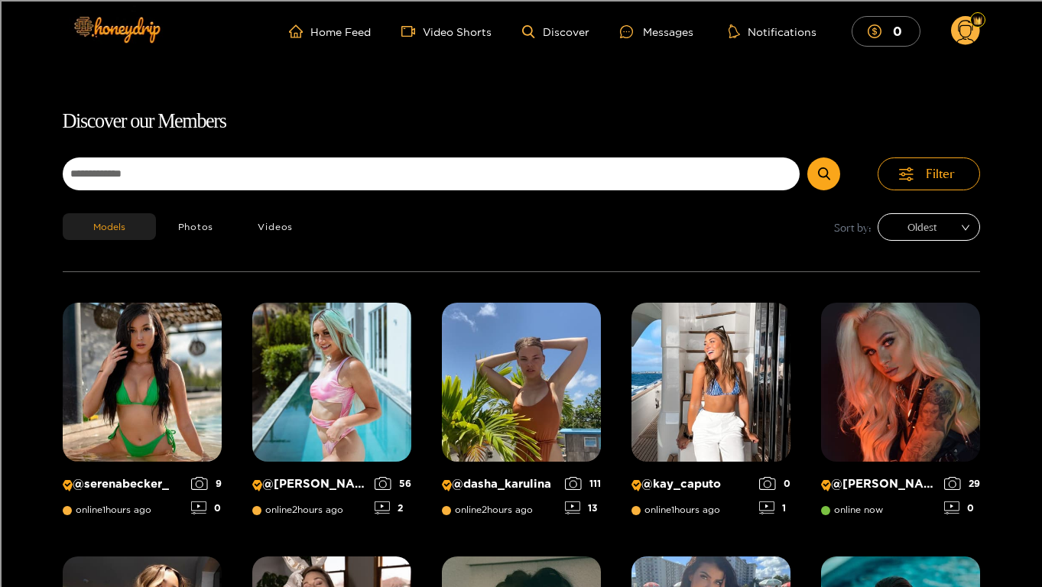
click at [884, 230] on div "Oldest" at bounding box center [928, 227] width 102 height 28
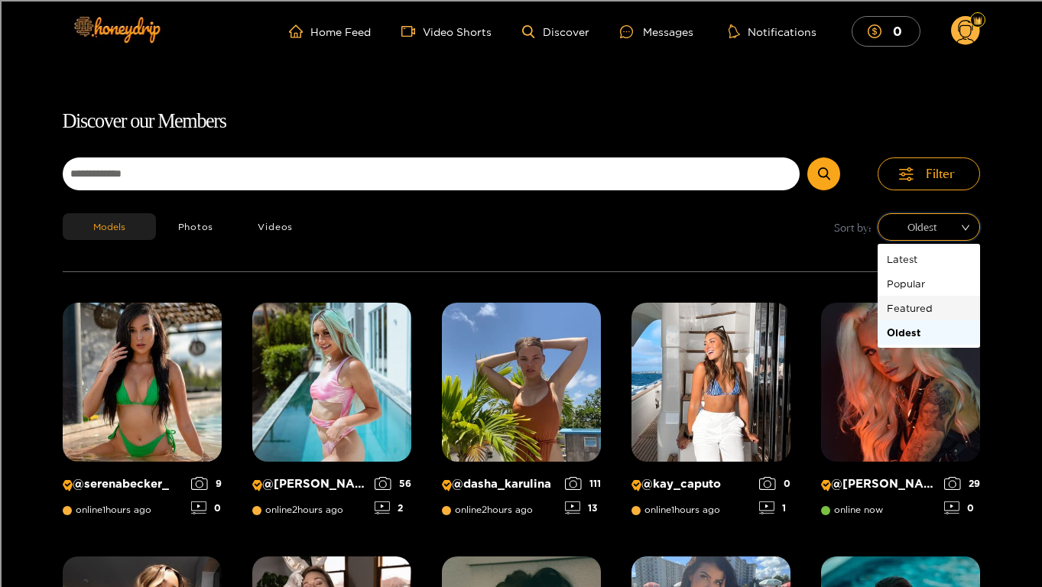
click at [915, 306] on div "Featured" at bounding box center [928, 308] width 84 height 17
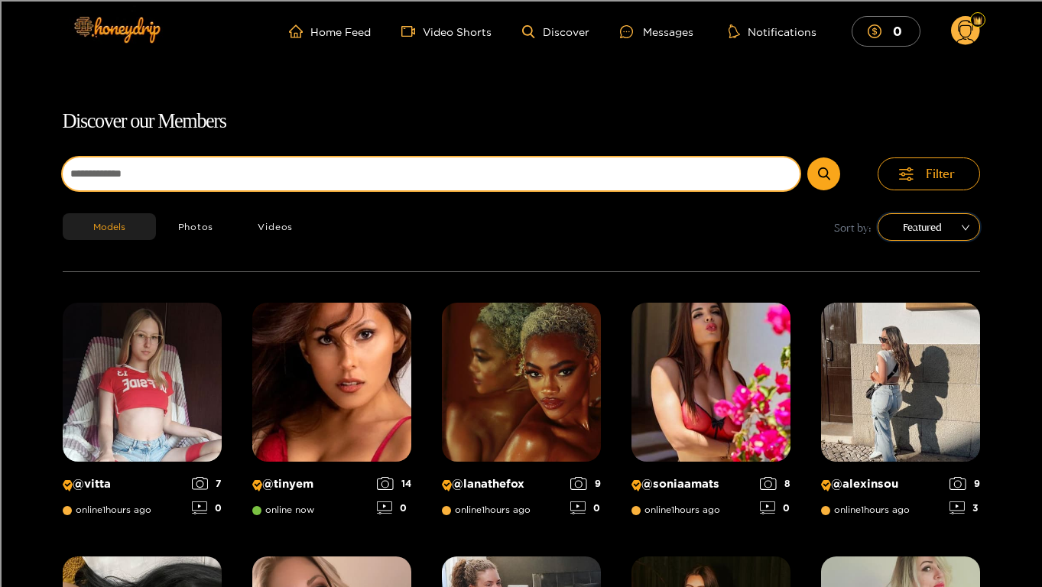
click at [435, 167] on input at bounding box center [431, 173] width 737 height 33
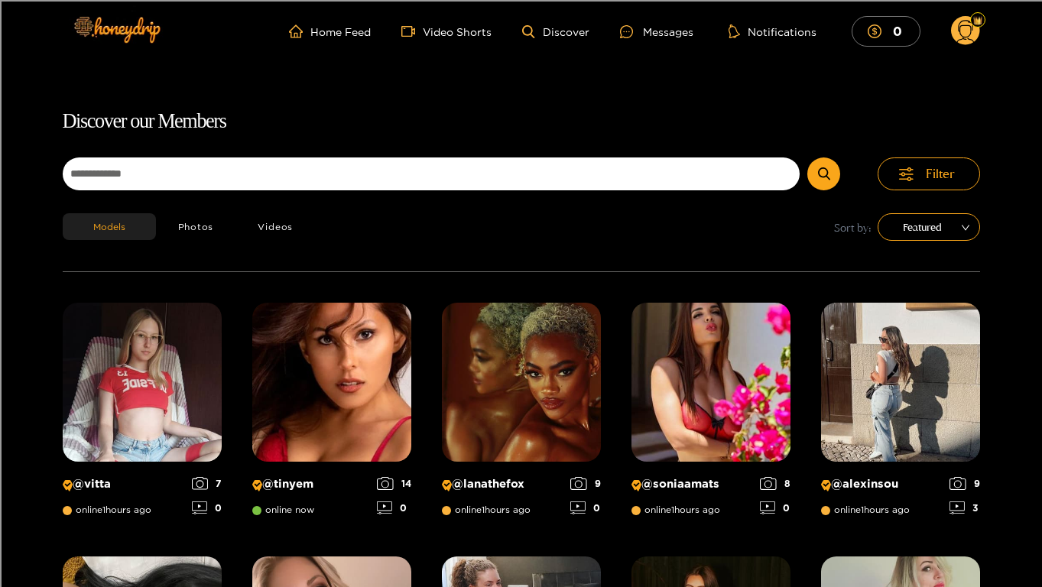
click at [836, 243] on div "Models Photos Videos Sort by: Featured" at bounding box center [521, 242] width 917 height 58
click at [902, 245] on div "Models Photos Videos Sort by: Featured" at bounding box center [521, 242] width 917 height 58
click at [902, 241] on div "Models Photos Videos Sort by: Featured" at bounding box center [521, 242] width 917 height 58
click at [902, 240] on div "Featured" at bounding box center [928, 227] width 102 height 28
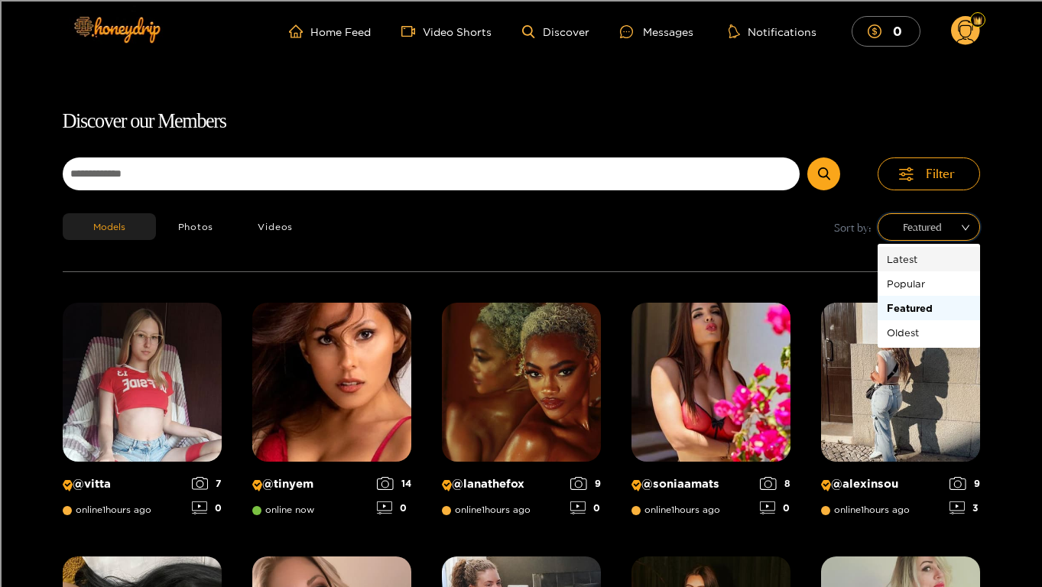
click at [899, 261] on div "Latest" at bounding box center [928, 259] width 84 height 17
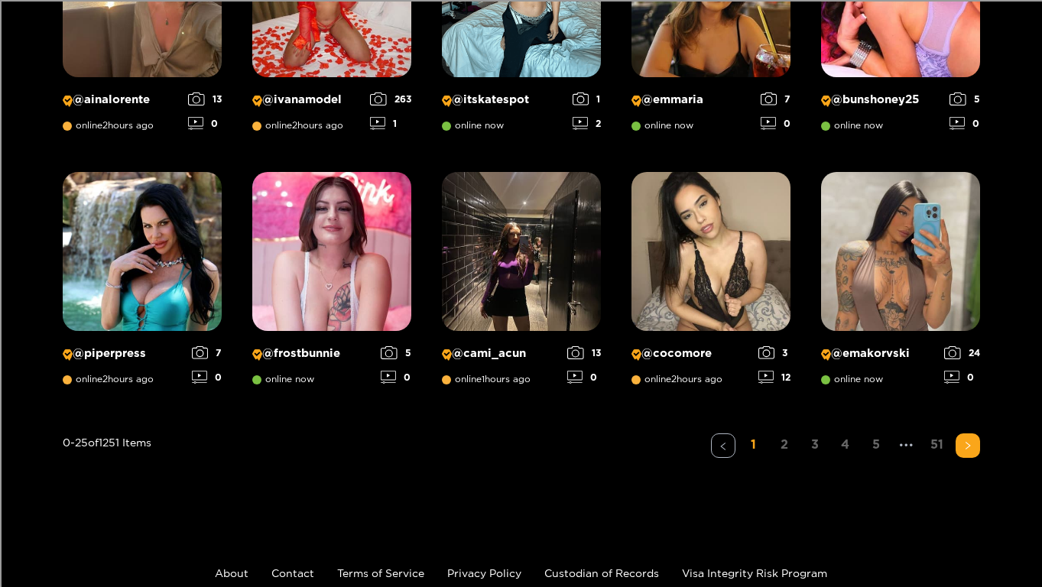
scroll to position [1149, 0]
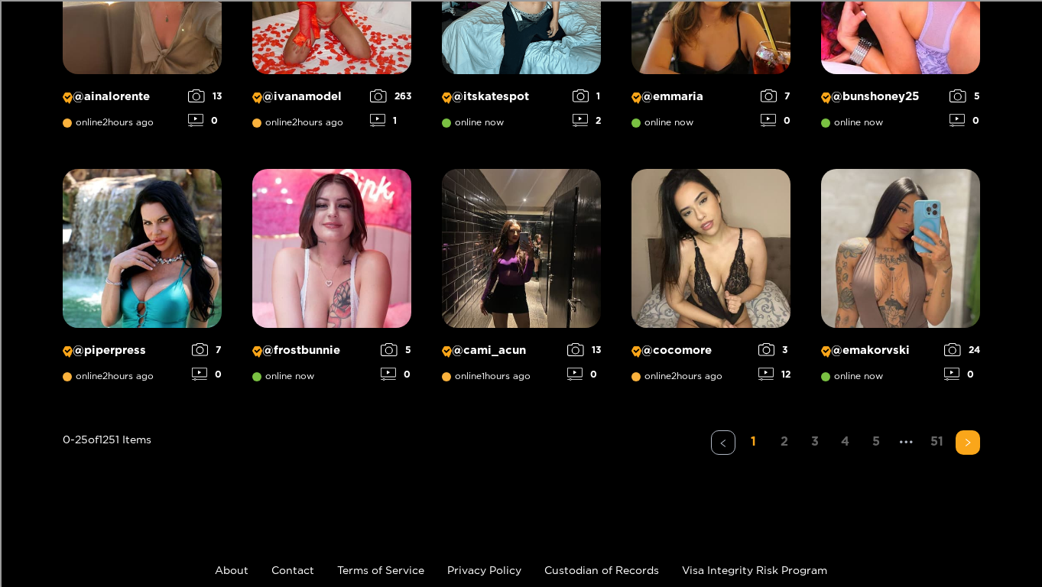
click at [770, 443] on ul "1 2 3 4 5 ••• 51" at bounding box center [845, 442] width 269 height 24
click at [776, 442] on link "2" at bounding box center [784, 441] width 24 height 22
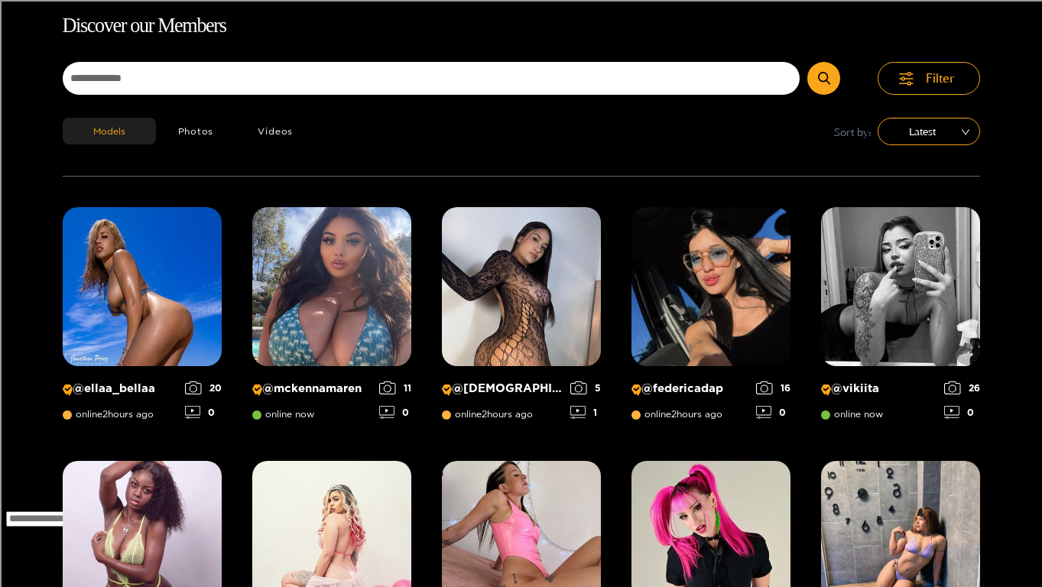
scroll to position [95, 0]
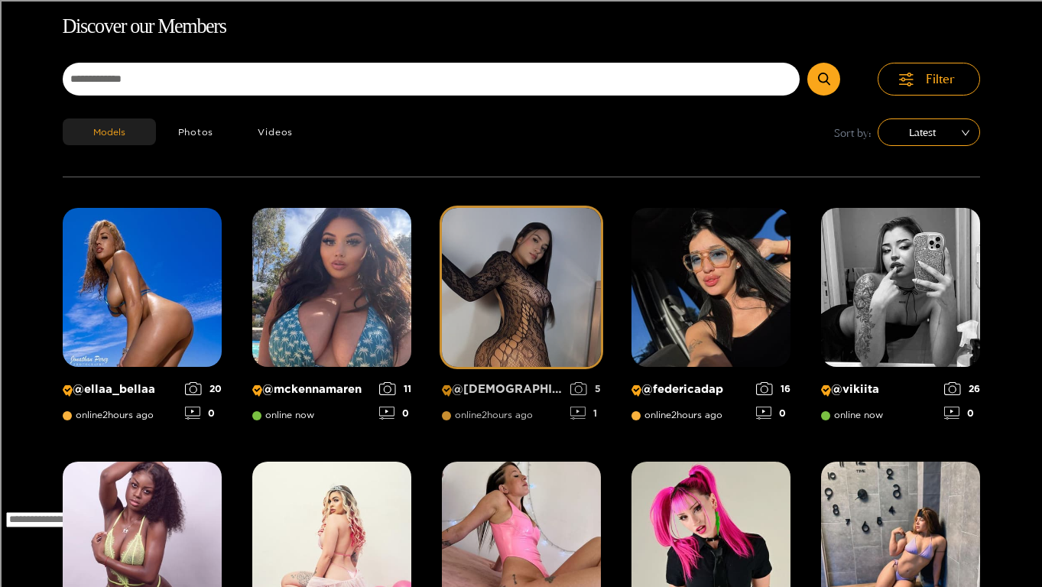
click at [540, 285] on img at bounding box center [521, 287] width 159 height 159
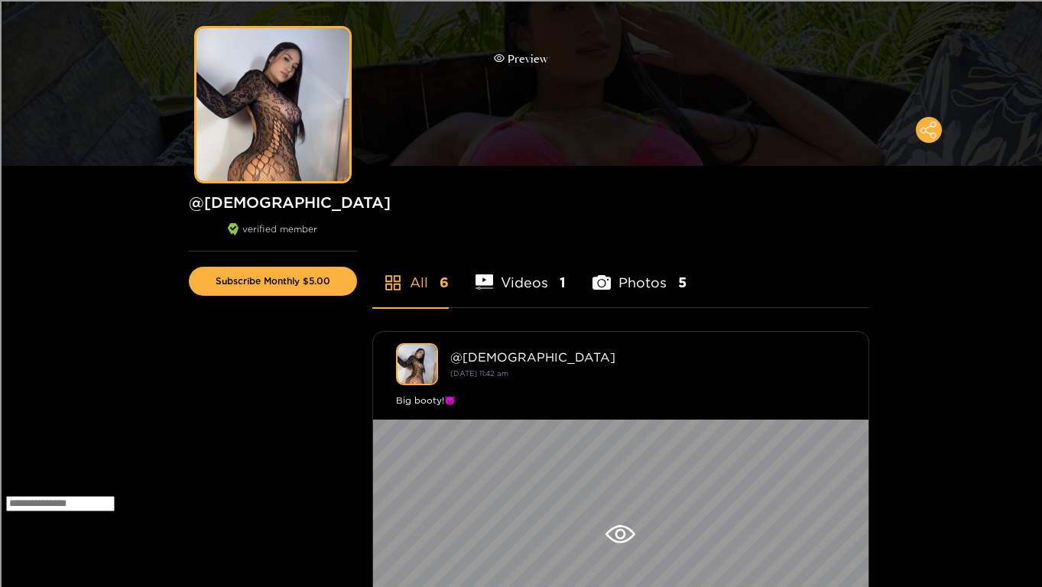
scroll to position [112, 0]
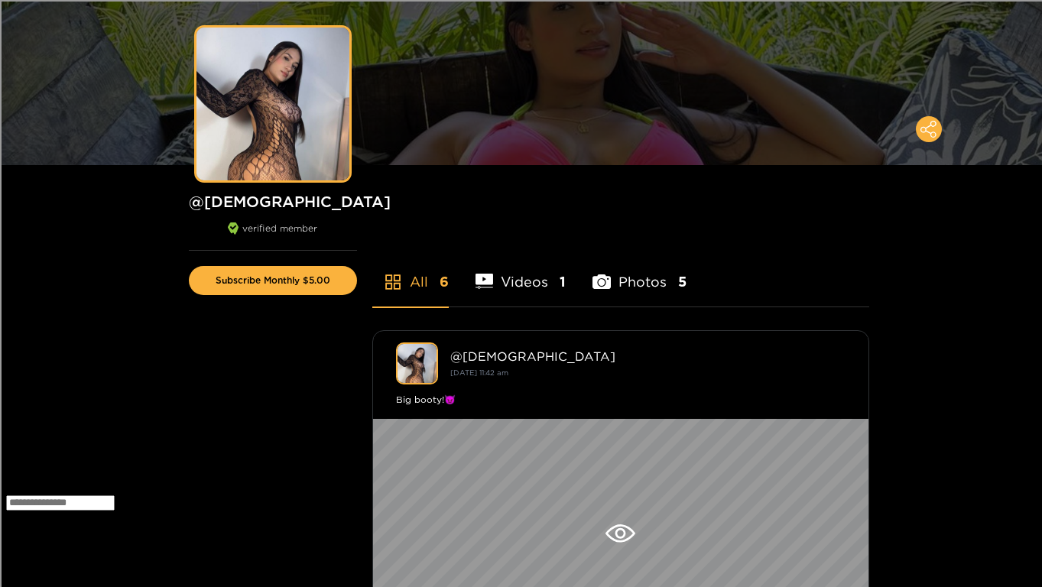
click at [552, 267] on li "Videos 1" at bounding box center [520, 272] width 91 height 69
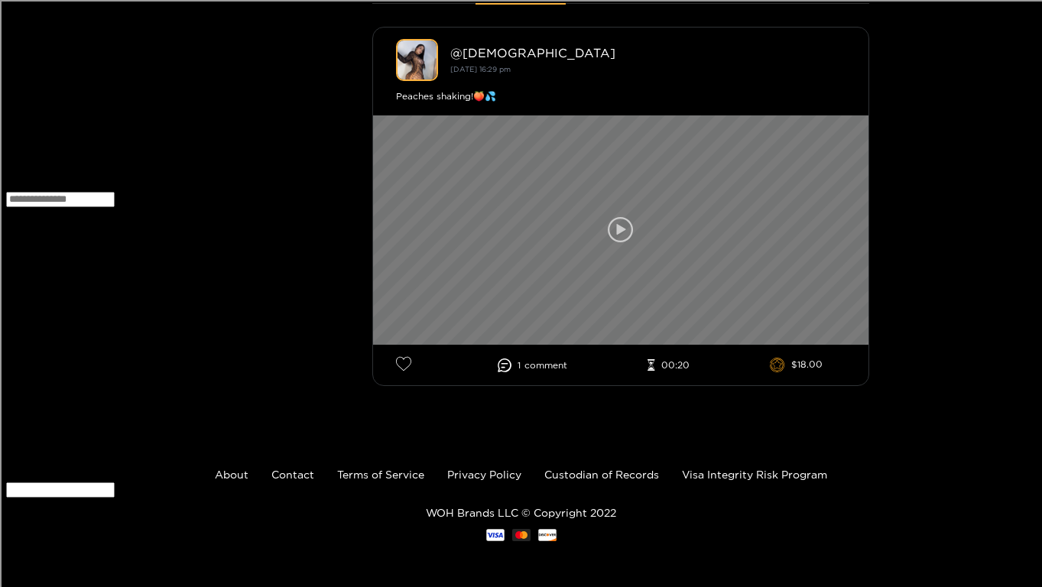
click at [563, 260] on div at bounding box center [620, 229] width 495 height 229
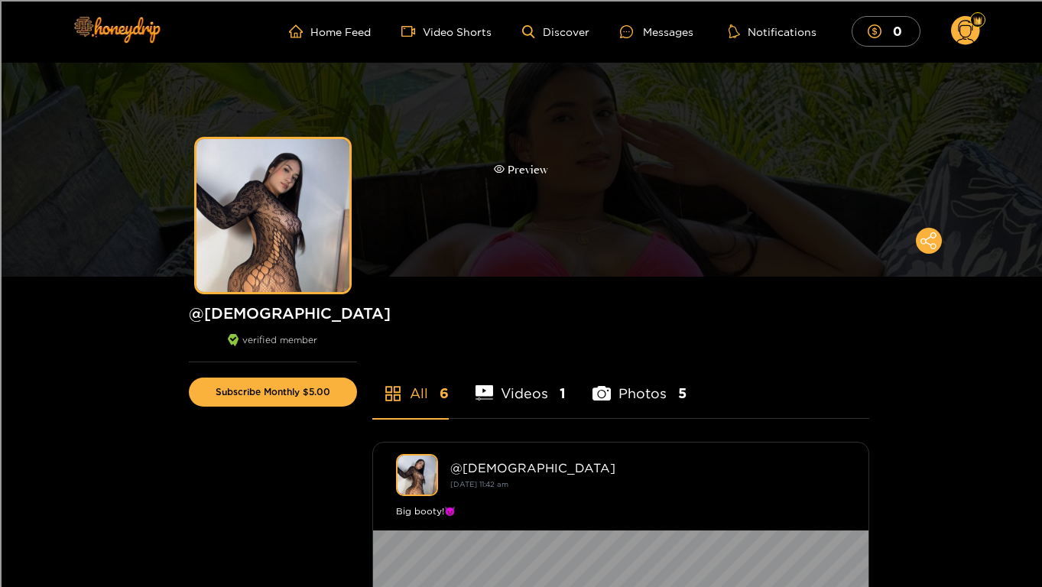
click at [593, 229] on div "Preview" at bounding box center [521, 170] width 1042 height 214
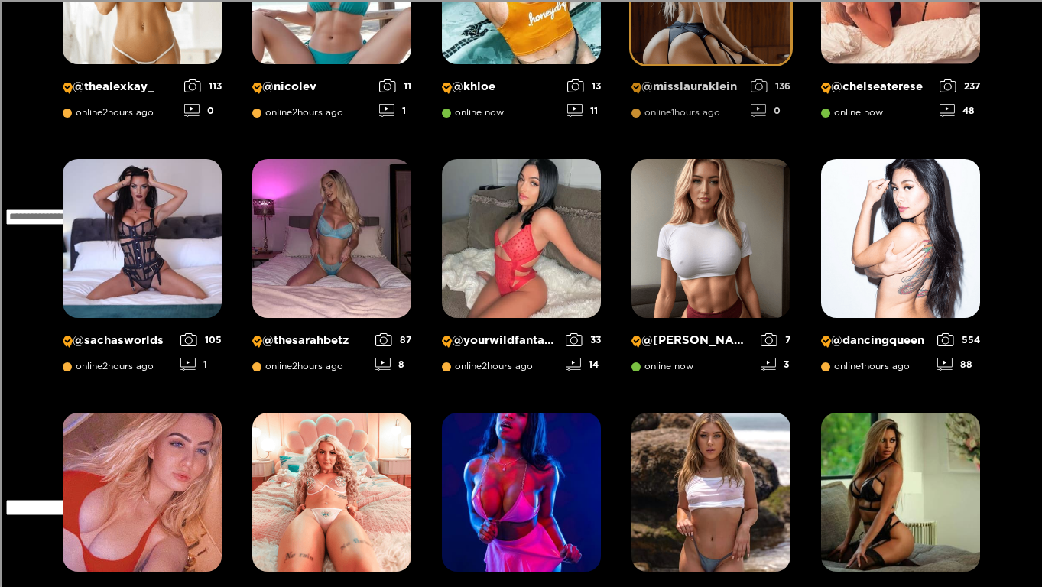
scroll to position [1244, 0]
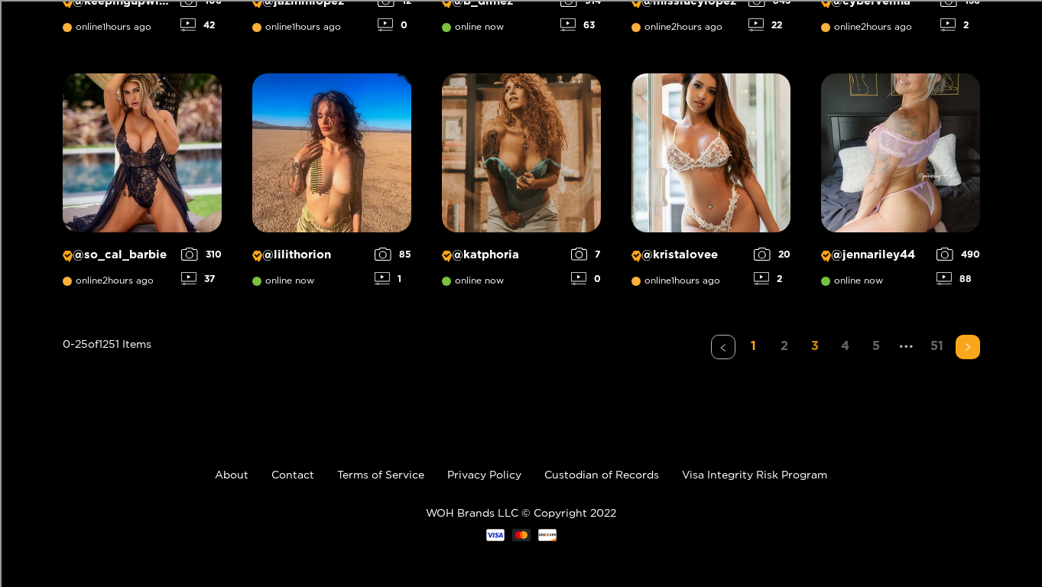
click at [811, 339] on link "3" at bounding box center [814, 346] width 24 height 22
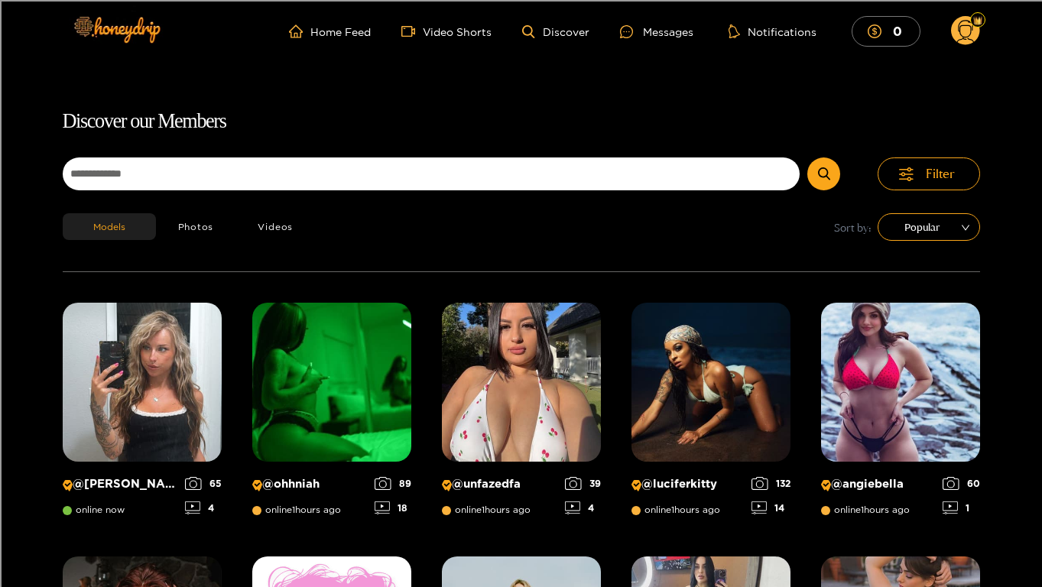
scroll to position [98, 0]
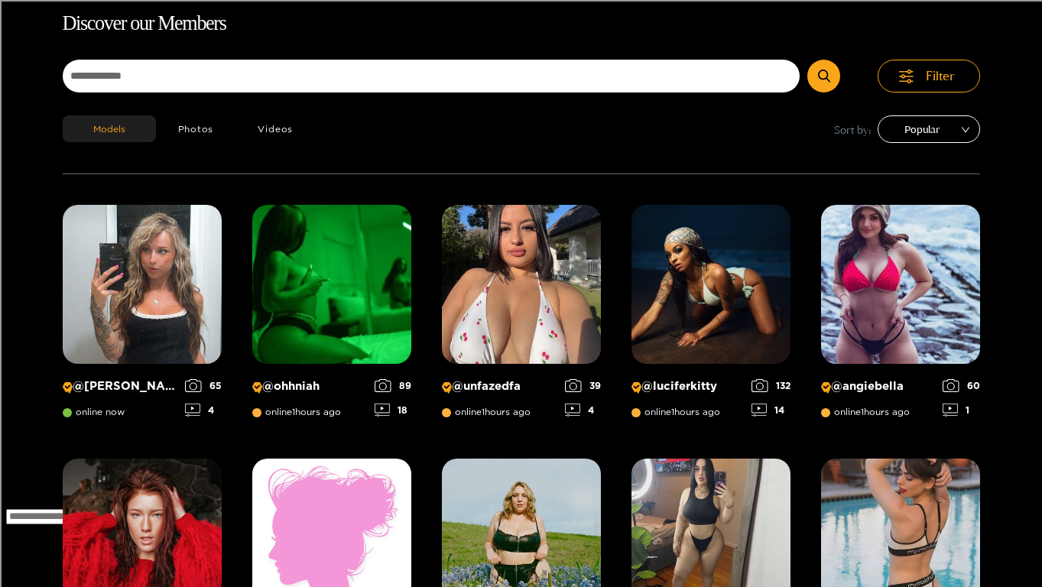
click at [913, 132] on span "Popular" at bounding box center [928, 129] width 79 height 23
click at [652, 165] on div "Models Photos Videos Sort by: Popular" at bounding box center [521, 144] width 917 height 58
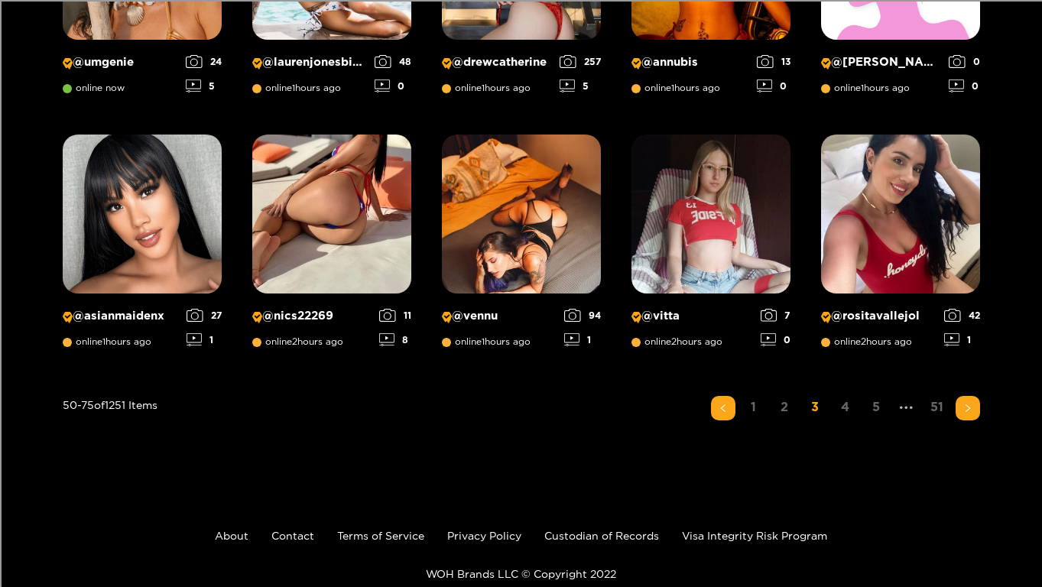
scroll to position [1184, 0]
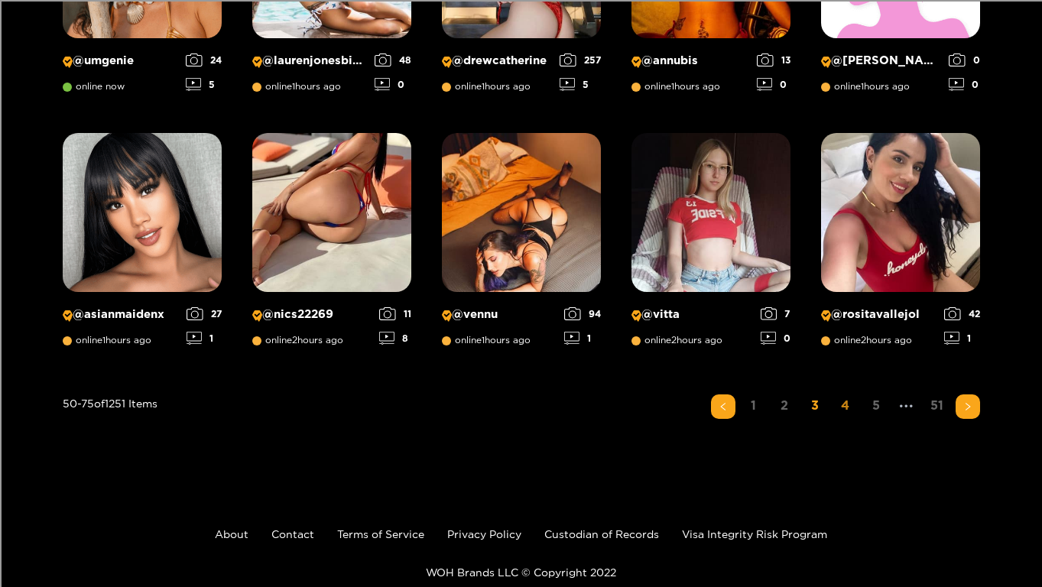
click at [838, 405] on link "4" at bounding box center [845, 405] width 24 height 22
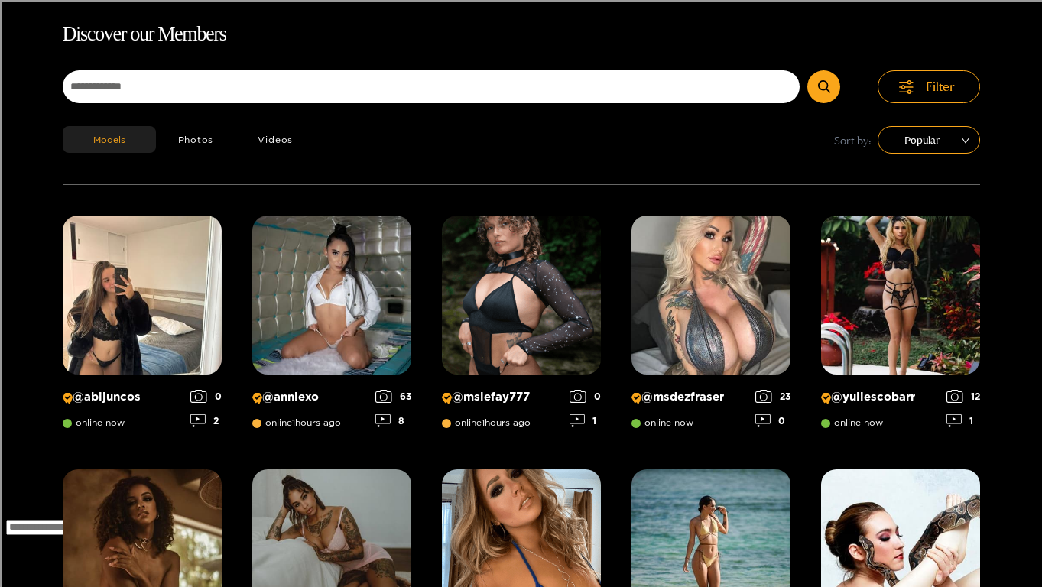
scroll to position [85, 0]
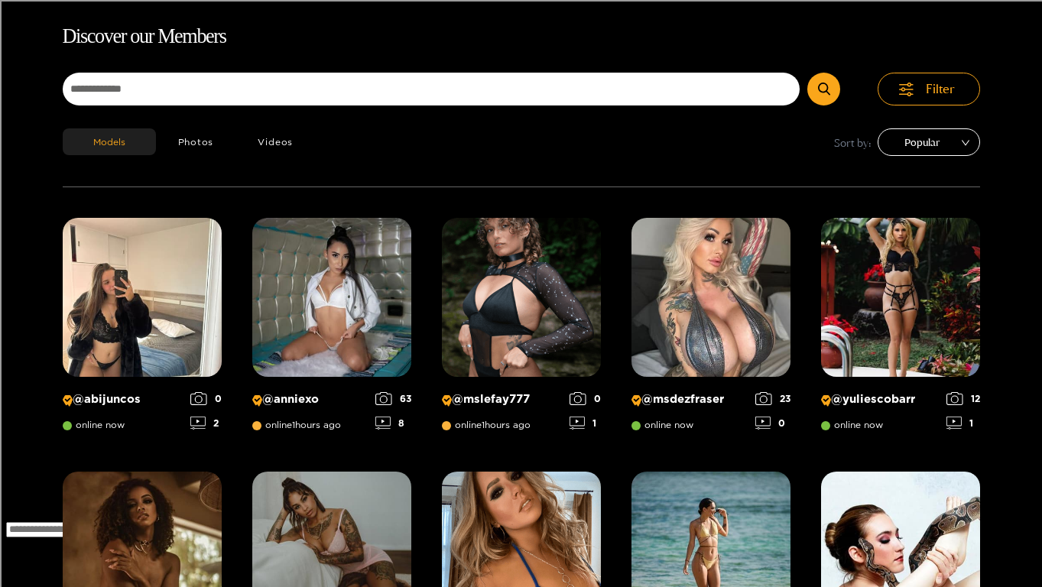
click at [937, 155] on div "Popular" at bounding box center [928, 142] width 102 height 28
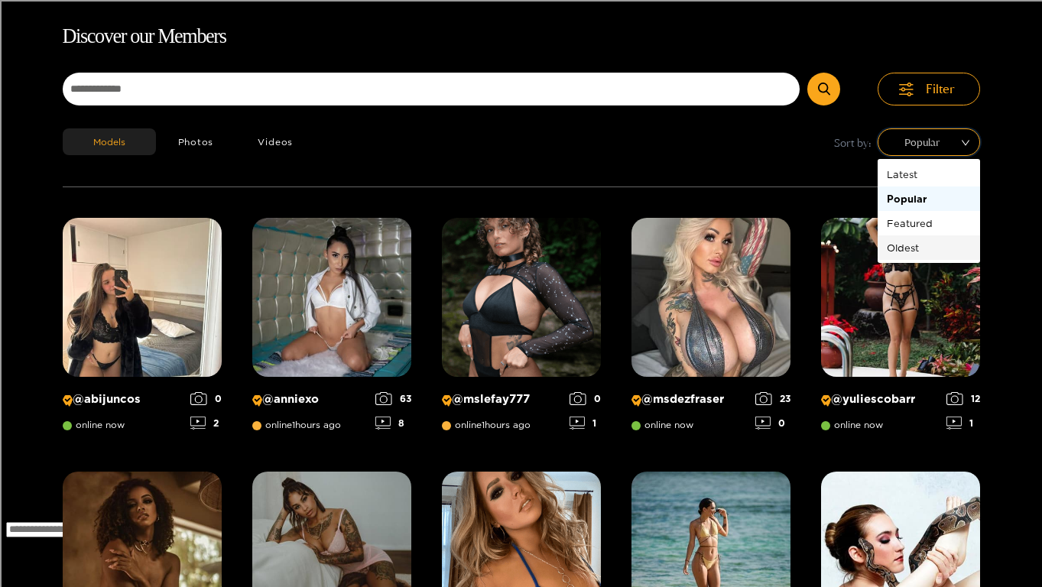
click at [892, 249] on div "Oldest" at bounding box center [928, 247] width 84 height 17
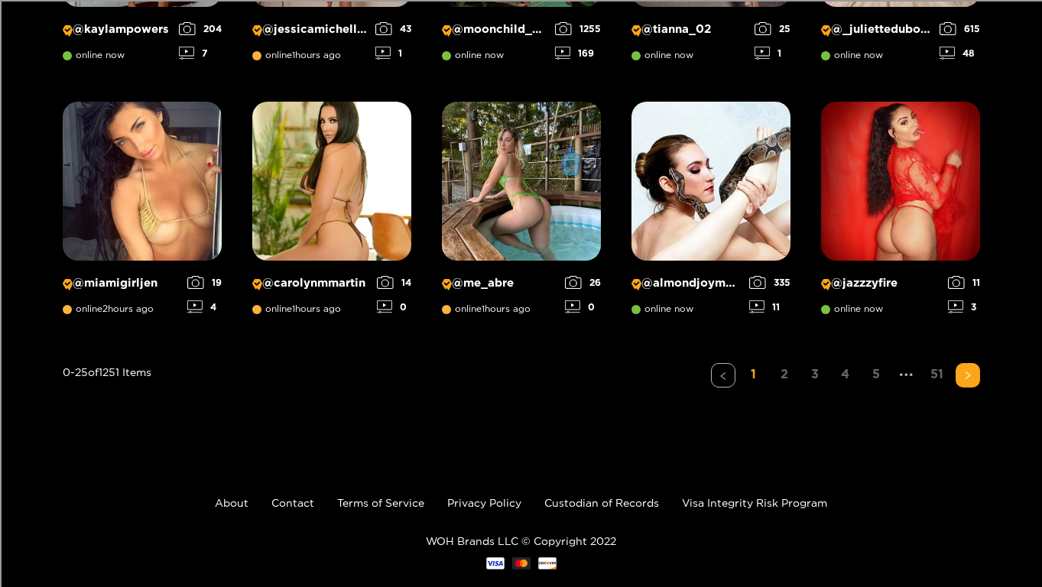
scroll to position [1244, 0]
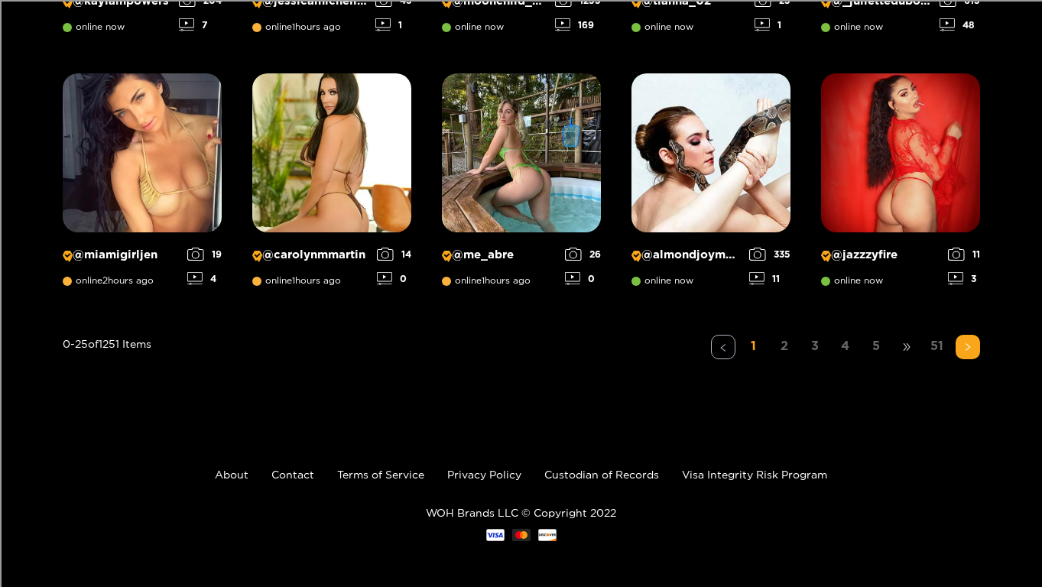
click at [901, 348] on span "•••" at bounding box center [906, 347] width 24 height 24
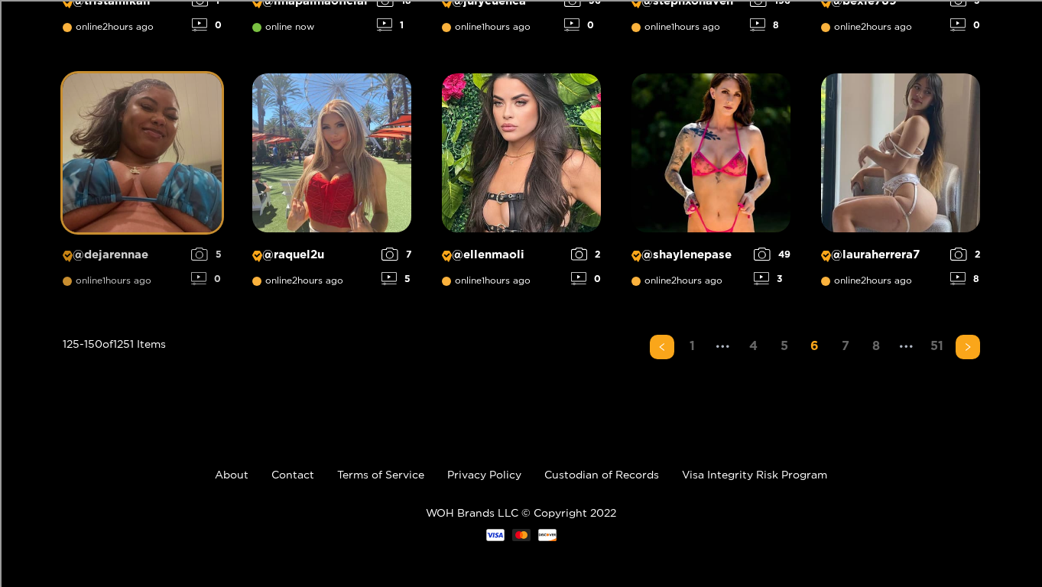
click at [193, 203] on img at bounding box center [142, 152] width 159 height 159
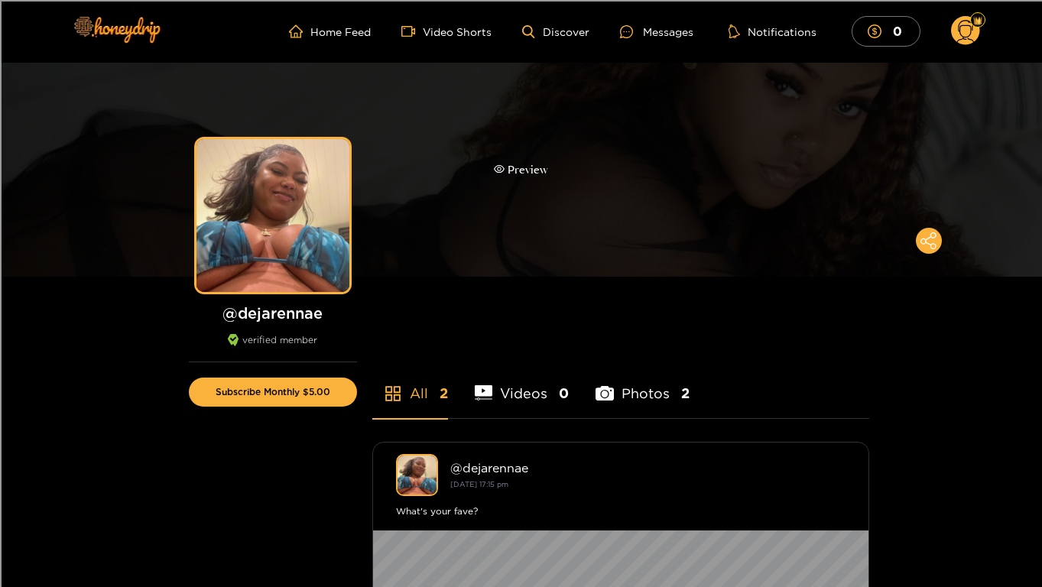
click at [522, 197] on div "Preview" at bounding box center [521, 170] width 1042 height 214
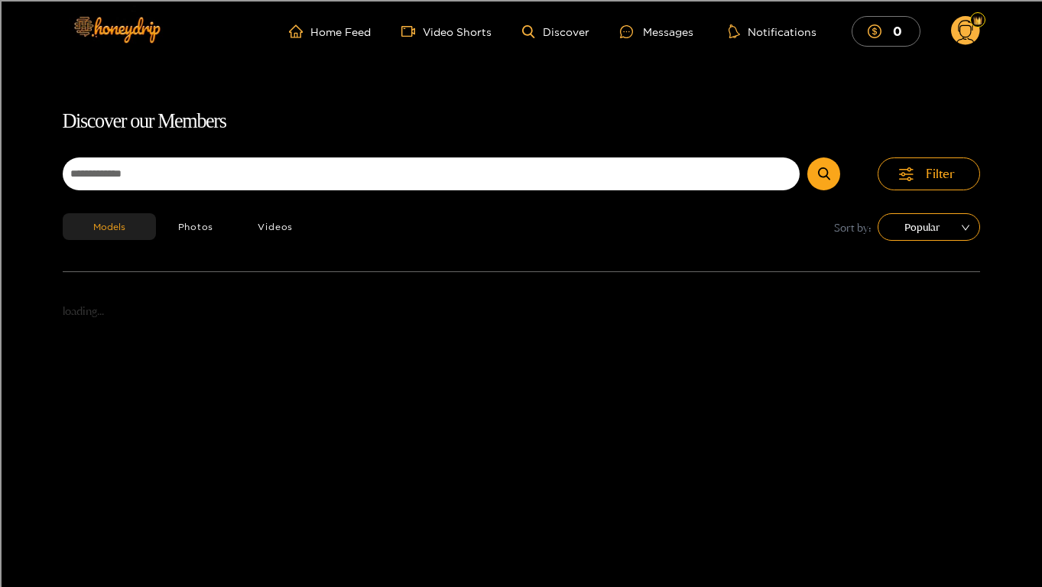
click at [983, 231] on div "Discover our Members Filter Models Photos Videos Sort by: Popular loading..." at bounding box center [521, 398] width 1042 height 587
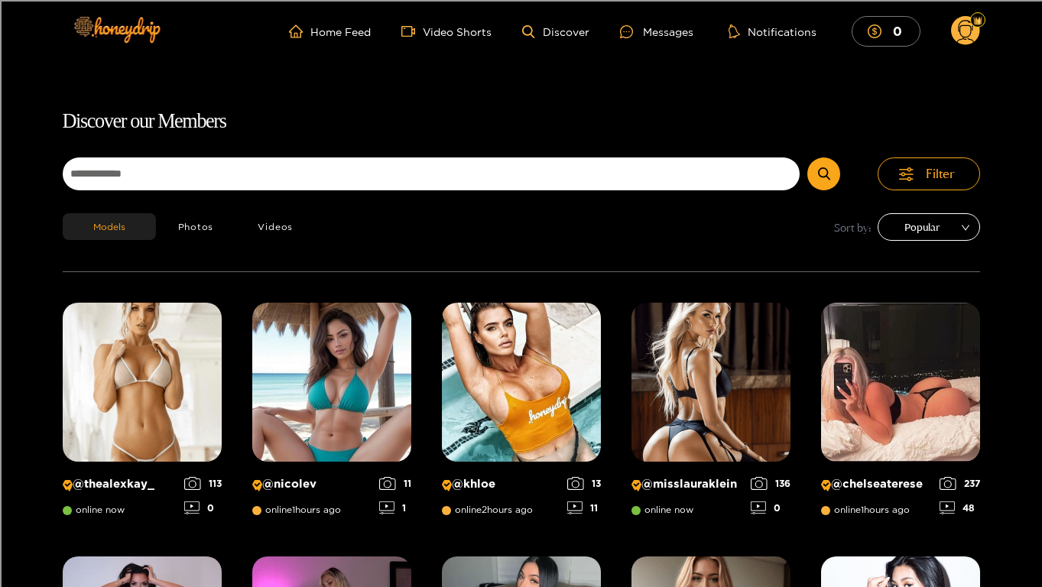
click at [951, 229] on span "Popular" at bounding box center [928, 226] width 79 height 23
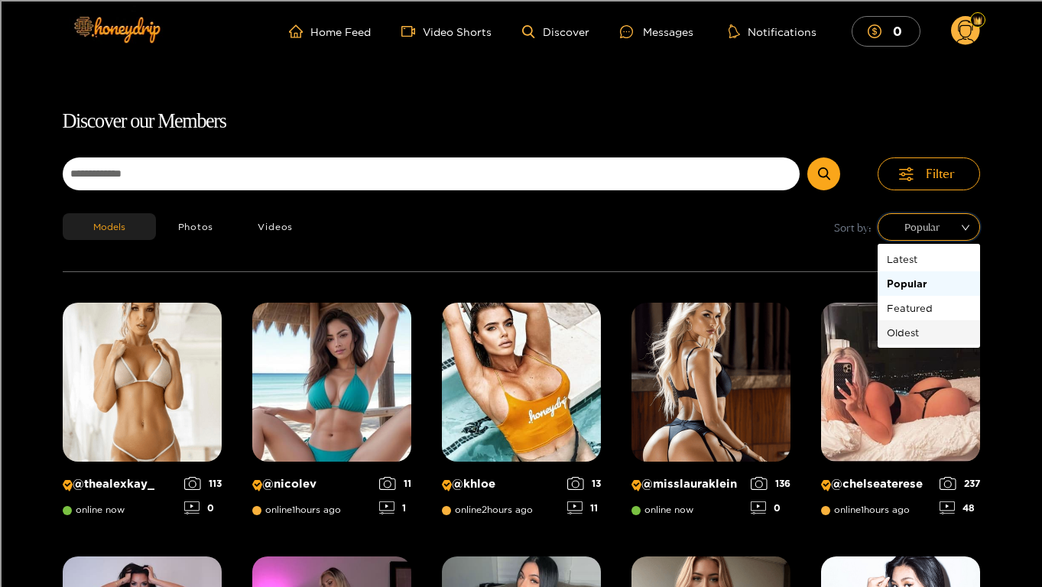
click at [920, 329] on div "Oldest" at bounding box center [928, 332] width 84 height 17
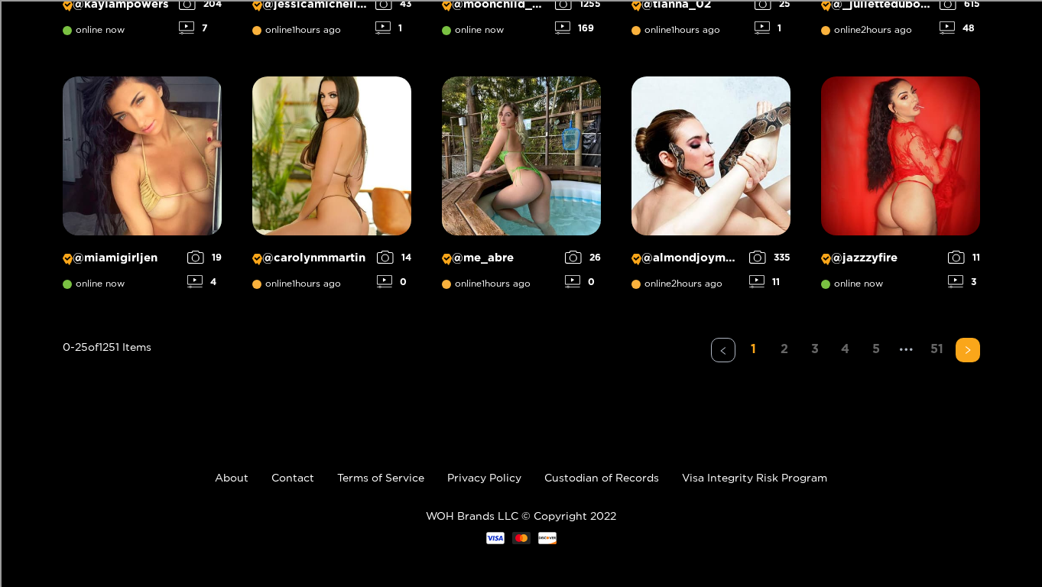
scroll to position [1244, 0]
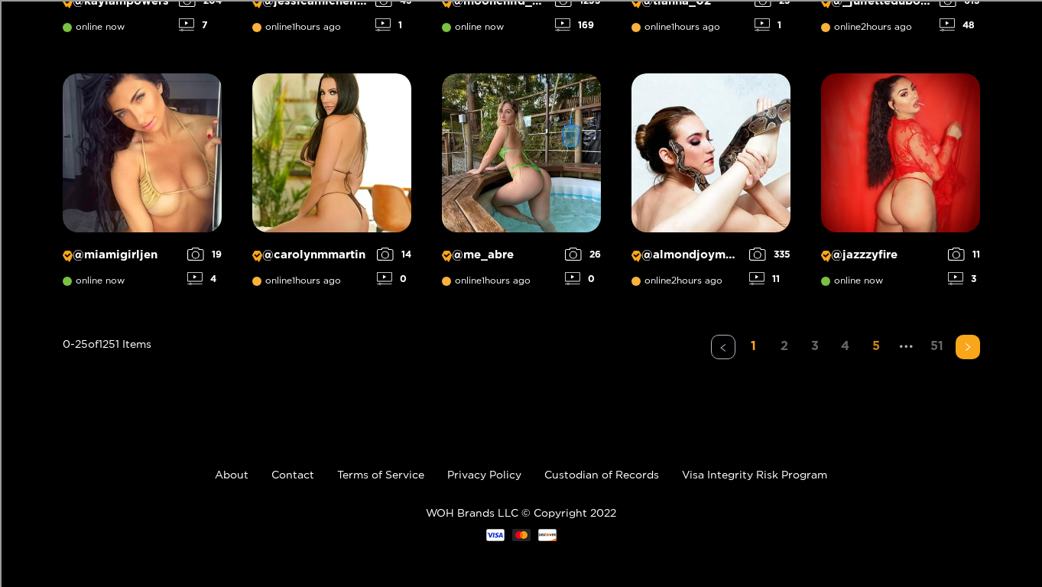
click at [880, 343] on link "5" at bounding box center [876, 346] width 24 height 22
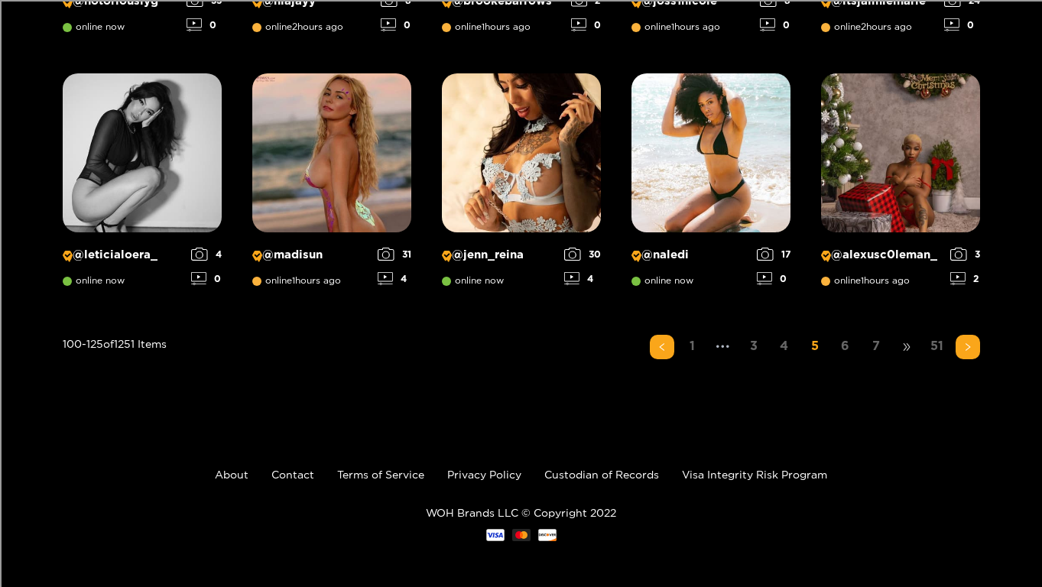
click at [897, 351] on span "•••" at bounding box center [906, 347] width 24 height 24
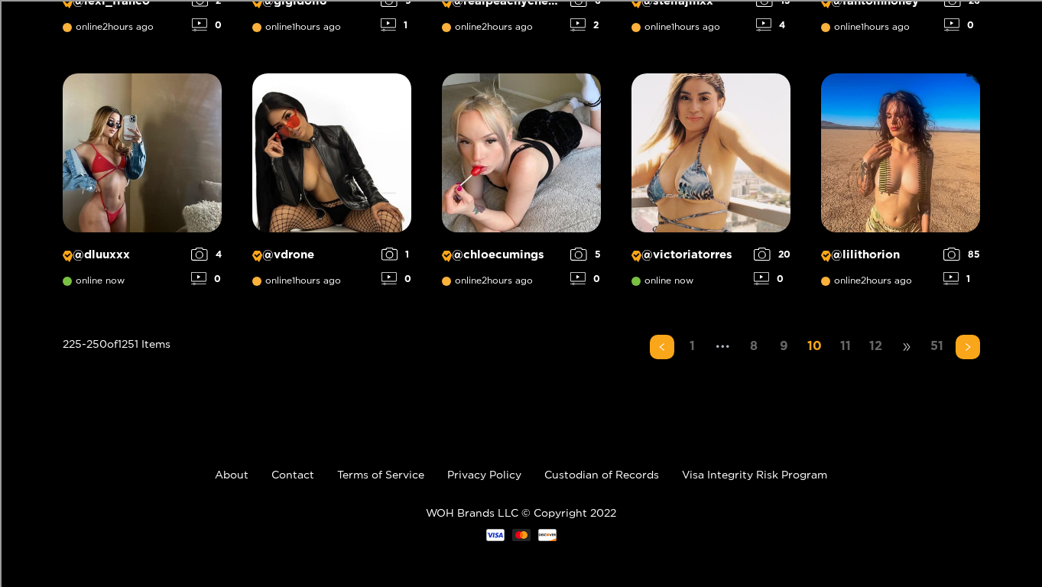
click at [899, 353] on span "•••" at bounding box center [906, 347] width 24 height 24
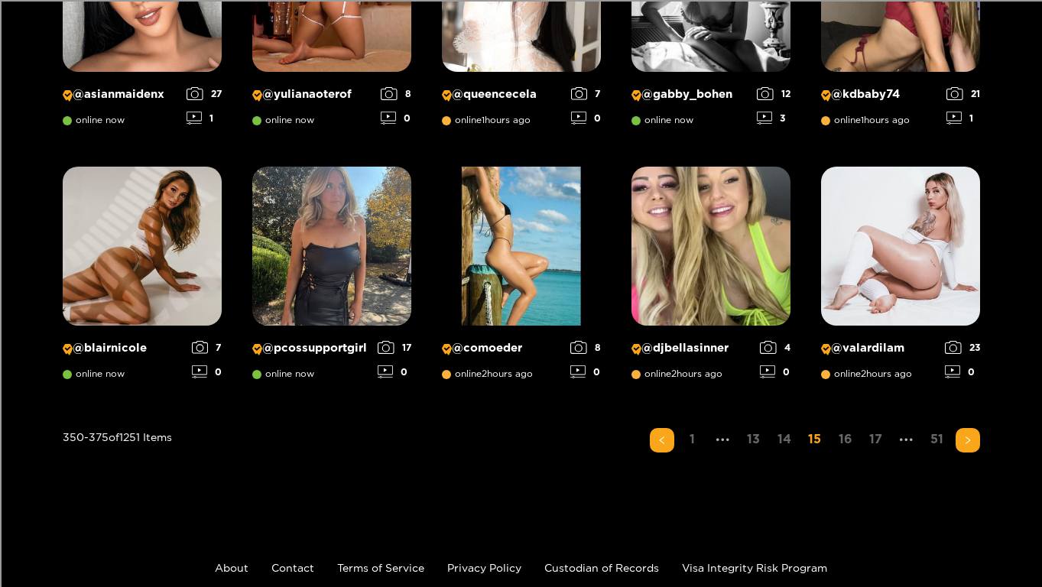
scroll to position [1152, 0]
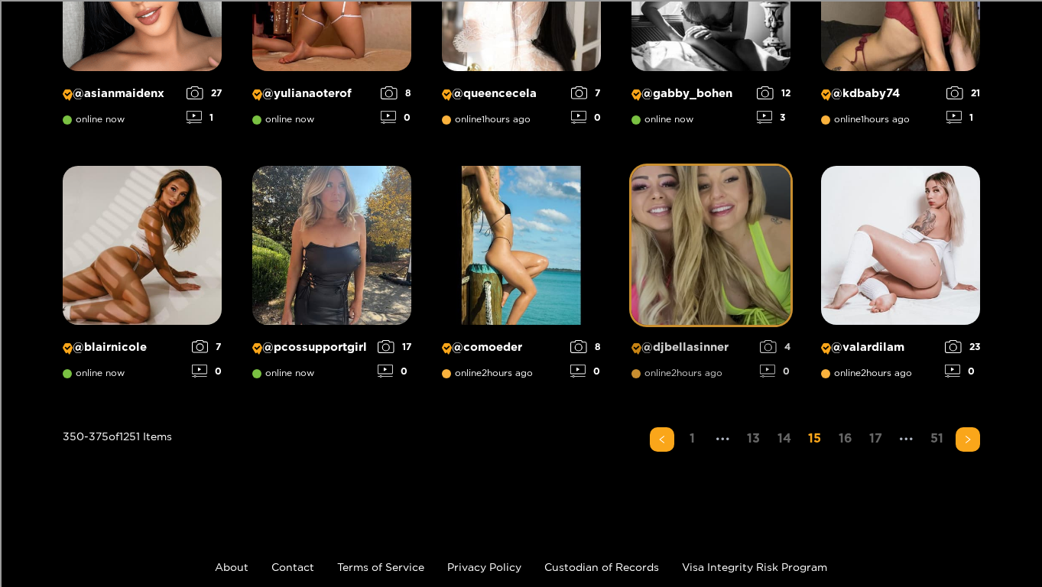
click at [756, 276] on img at bounding box center [710, 245] width 159 height 159
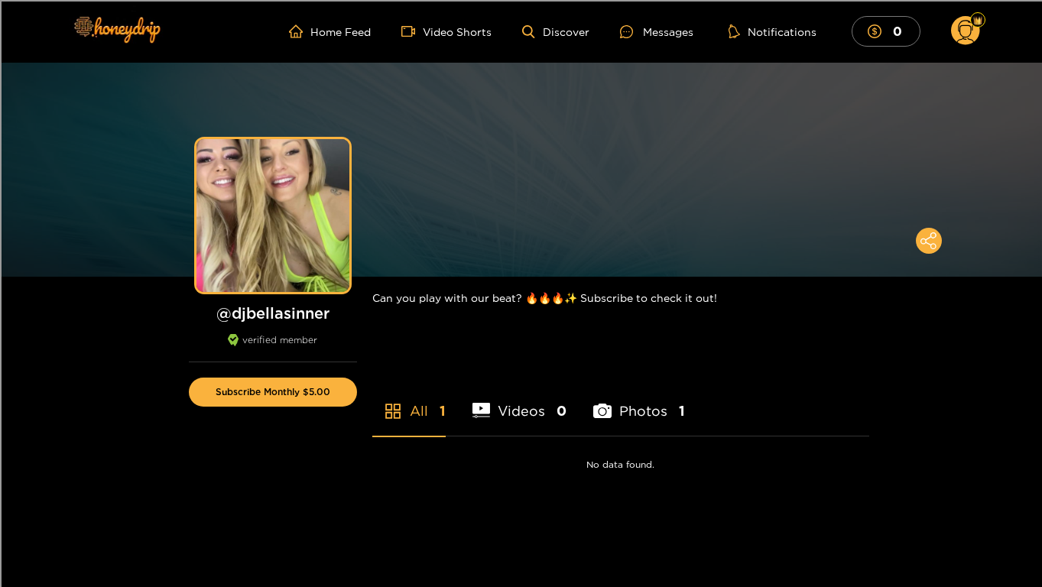
click at [546, 177] on img at bounding box center [521, 170] width 1042 height 214
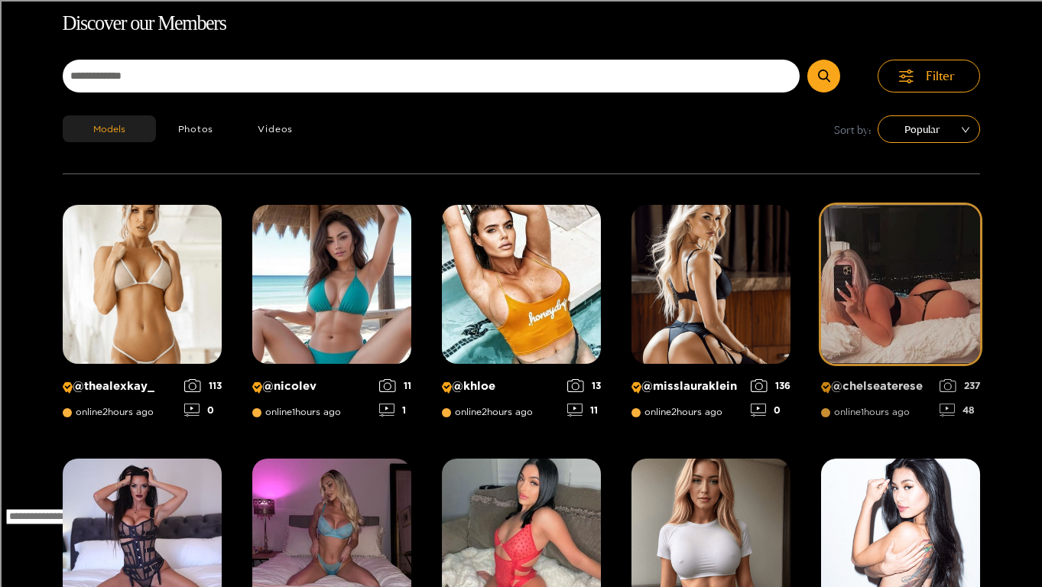
scroll to position [1244, 0]
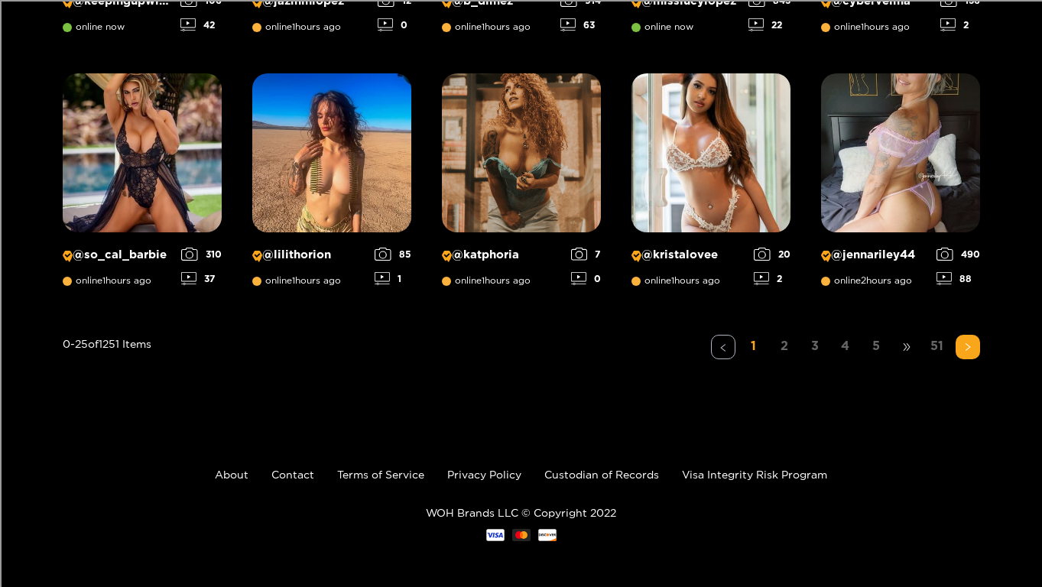
click at [897, 346] on span "•••" at bounding box center [906, 347] width 24 height 24
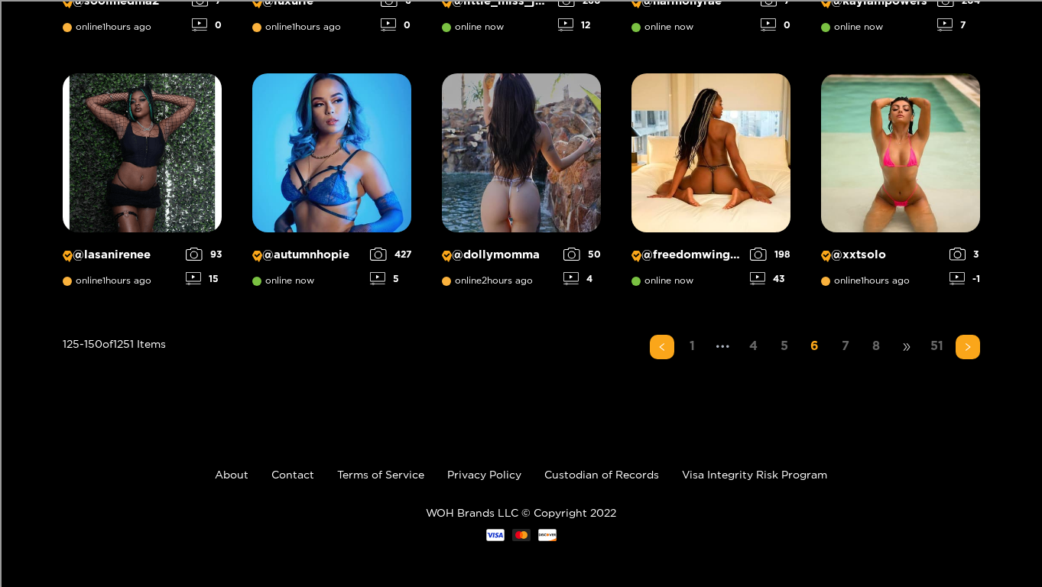
click at [909, 351] on span "•••" at bounding box center [906, 347] width 24 height 24
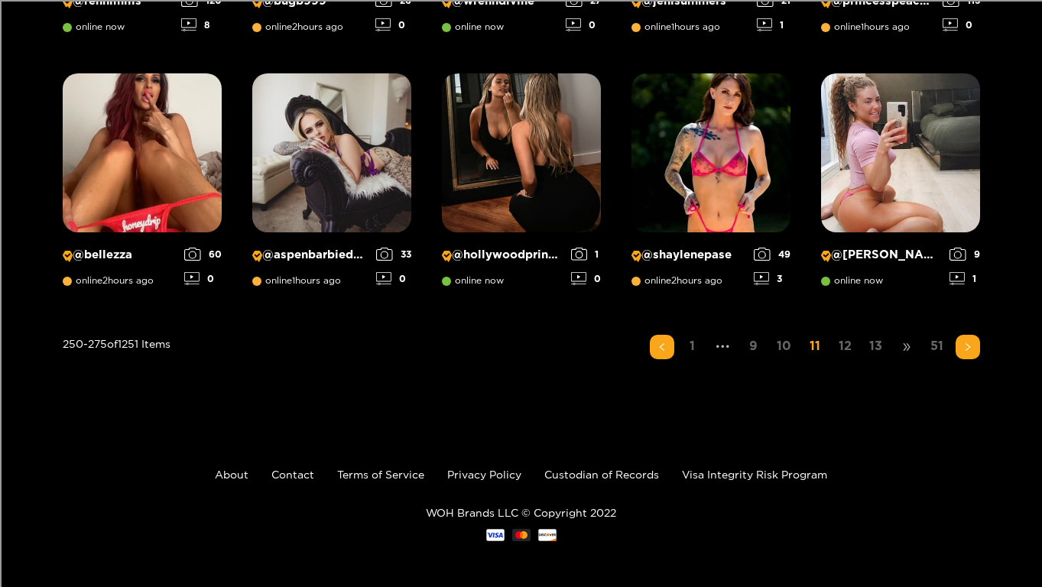
click at [904, 346] on span "•••" at bounding box center [906, 347] width 24 height 24
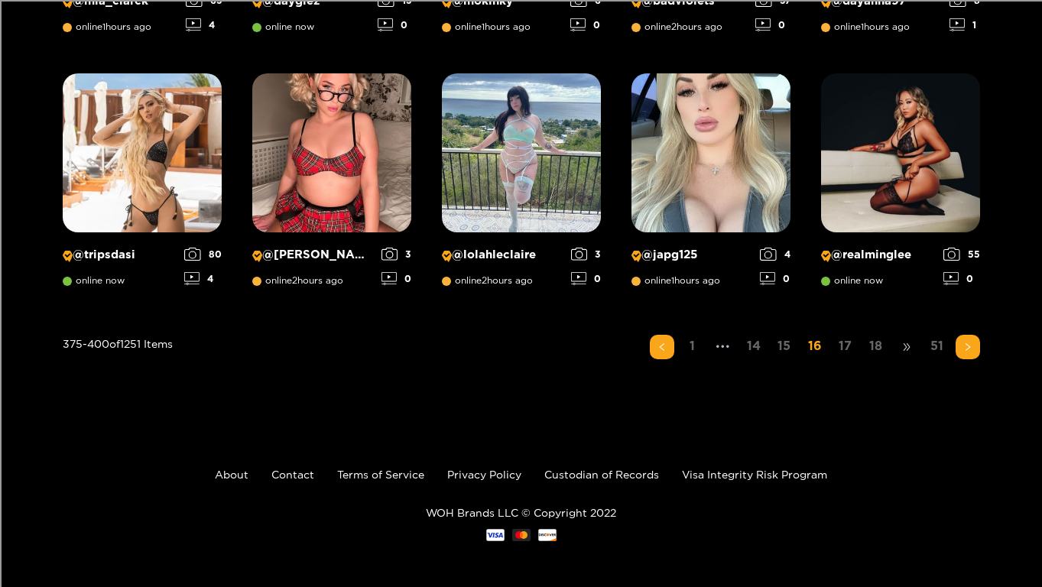
click at [906, 346] on span "•••" at bounding box center [906, 347] width 24 height 24
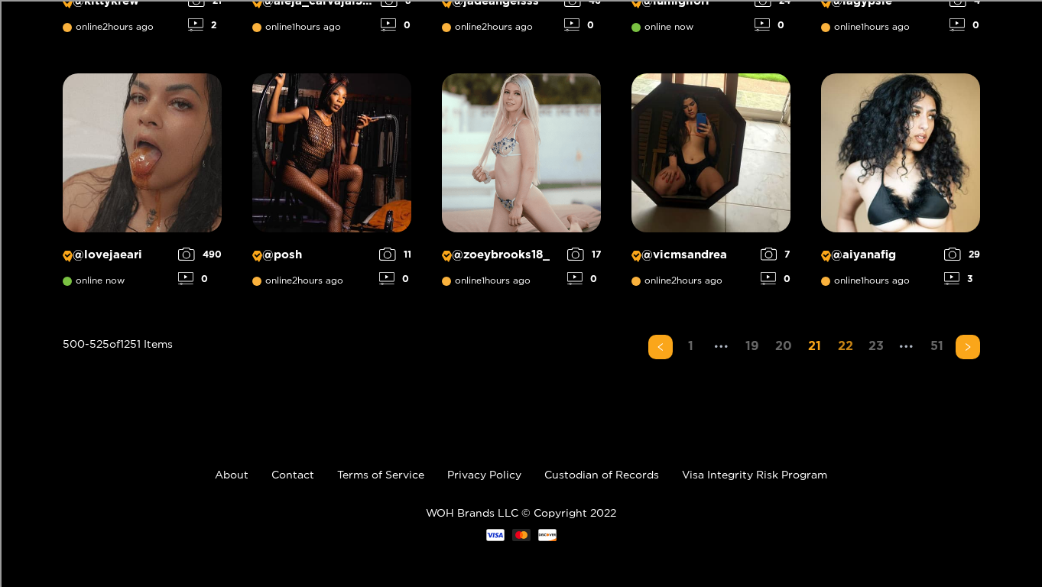
click at [844, 340] on link "22" at bounding box center [845, 346] width 24 height 22
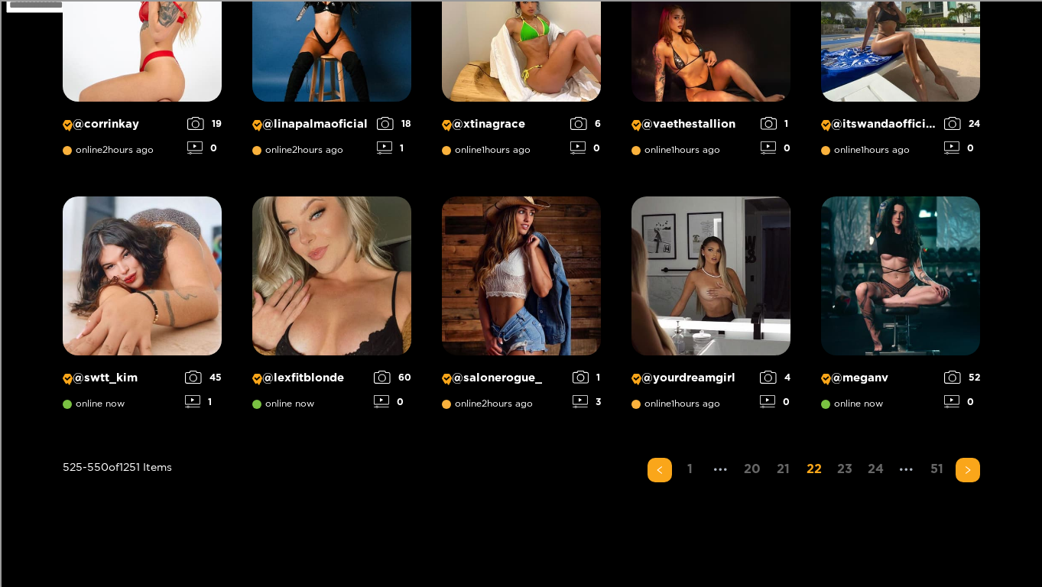
scroll to position [1129, 0]
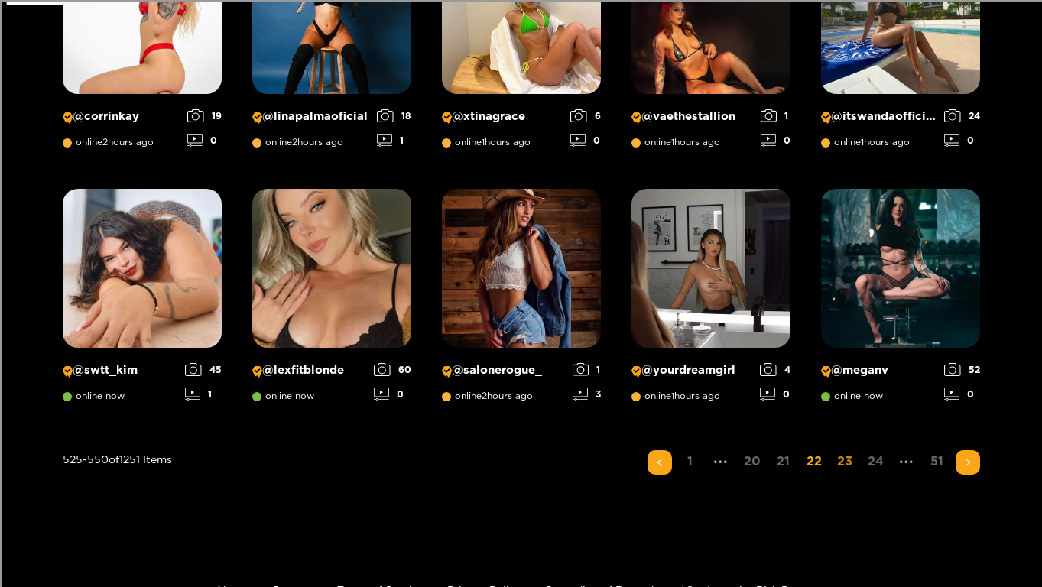
click at [849, 465] on link "23" at bounding box center [844, 461] width 24 height 22
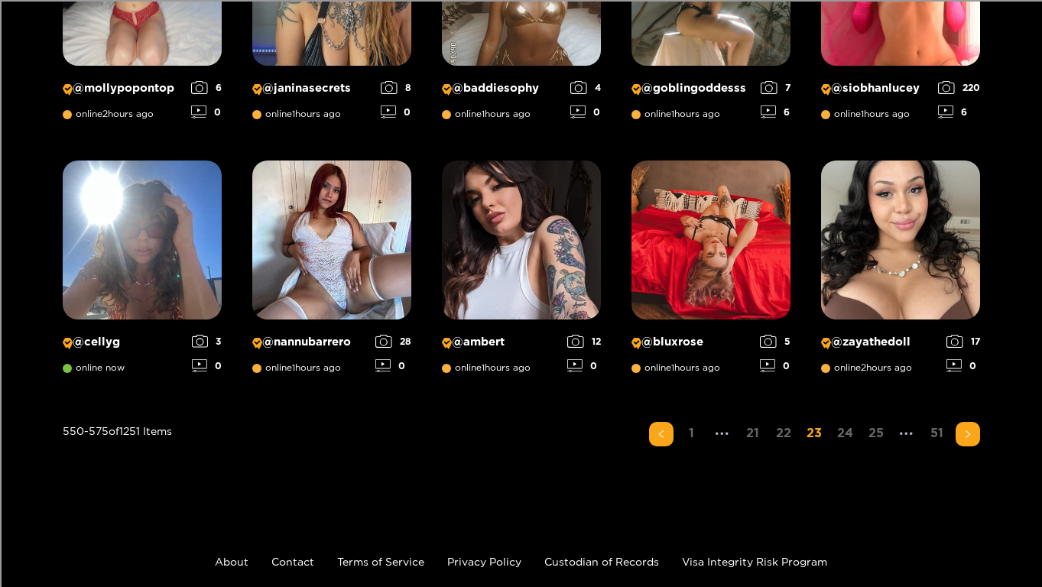
scroll to position [1158, 0]
